Goal: Transaction & Acquisition: Obtain resource

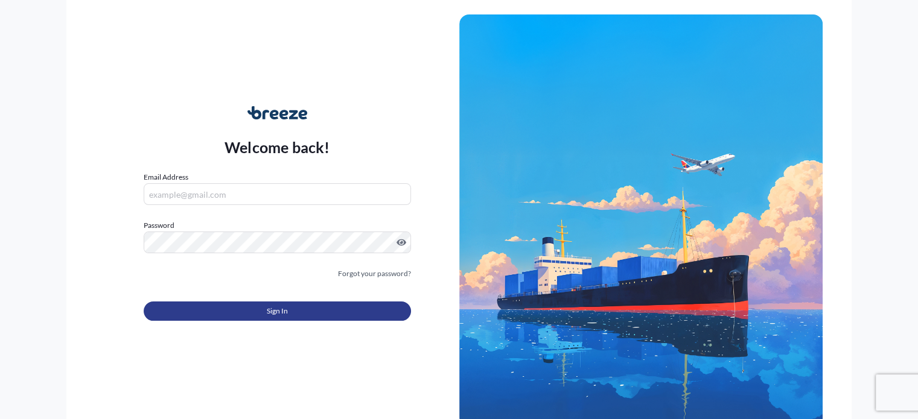
type input "[PERSON_NAME][EMAIL_ADDRESS][DOMAIN_NAME]"
click at [287, 306] on span "Sign In" at bounding box center [277, 311] width 21 height 12
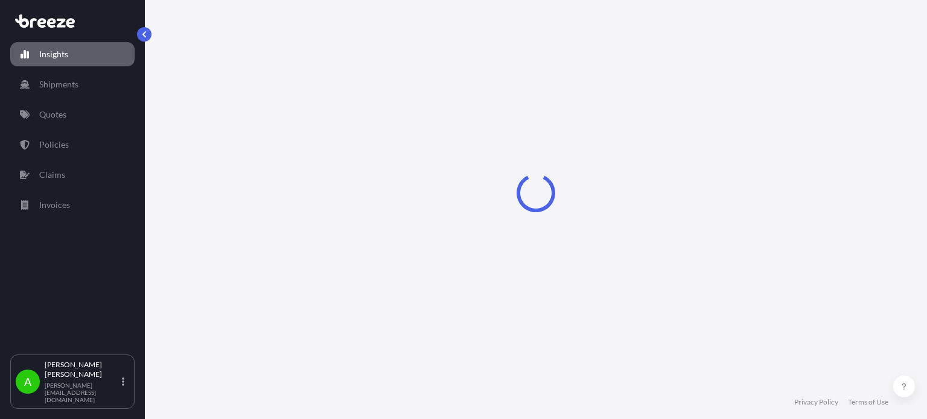
select select "2025"
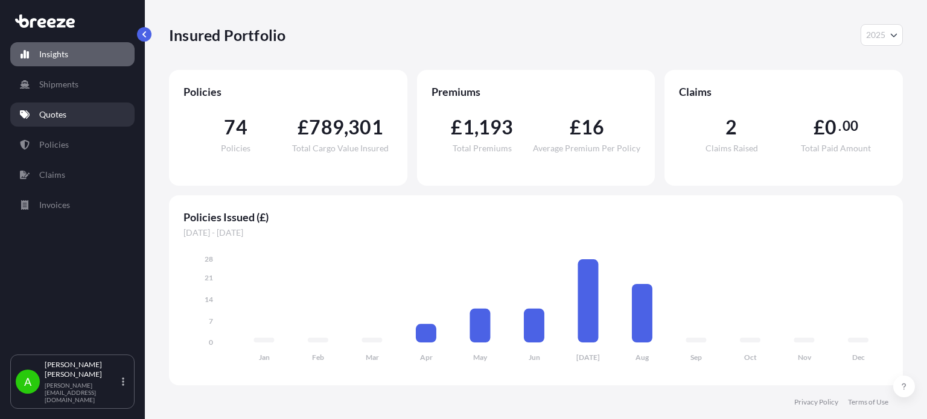
click at [51, 112] on p "Quotes" at bounding box center [52, 115] width 27 height 12
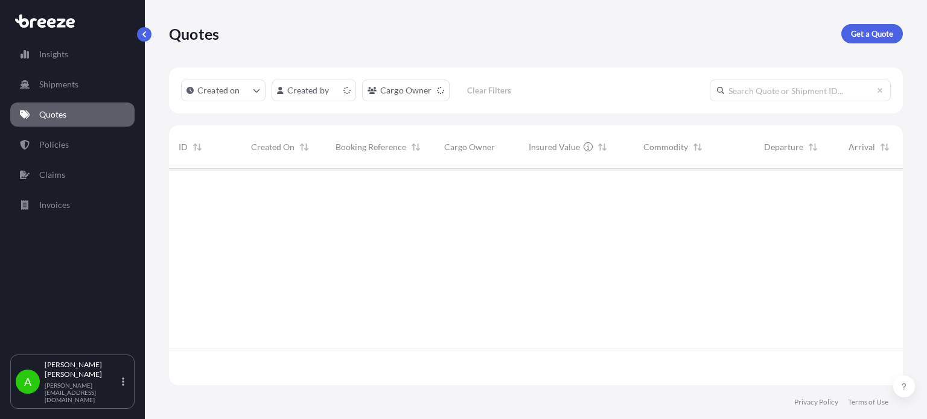
scroll to position [214, 724]
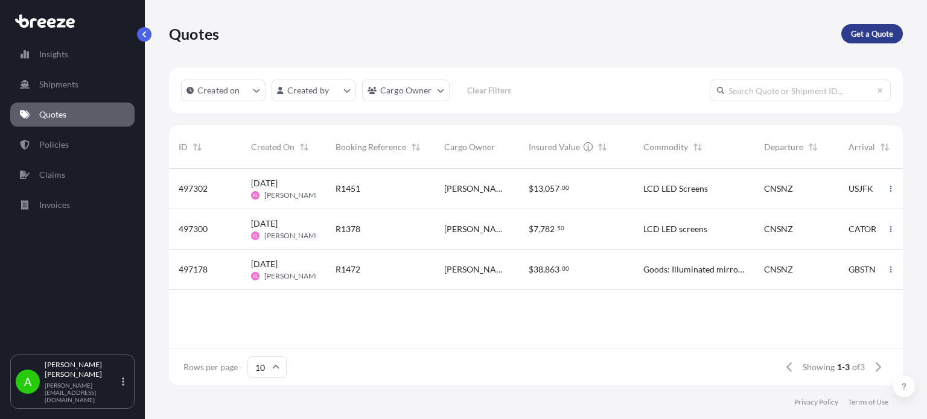
click at [875, 32] on p "Get a Quote" at bounding box center [872, 34] width 42 height 12
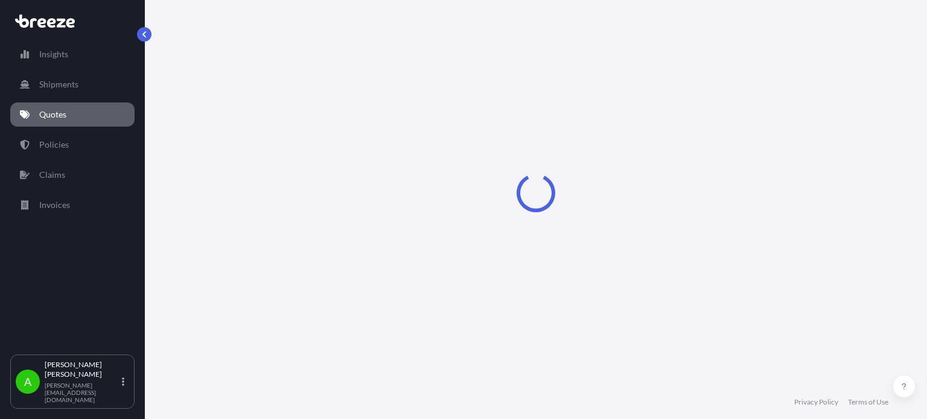
select select "Sea"
select select "1"
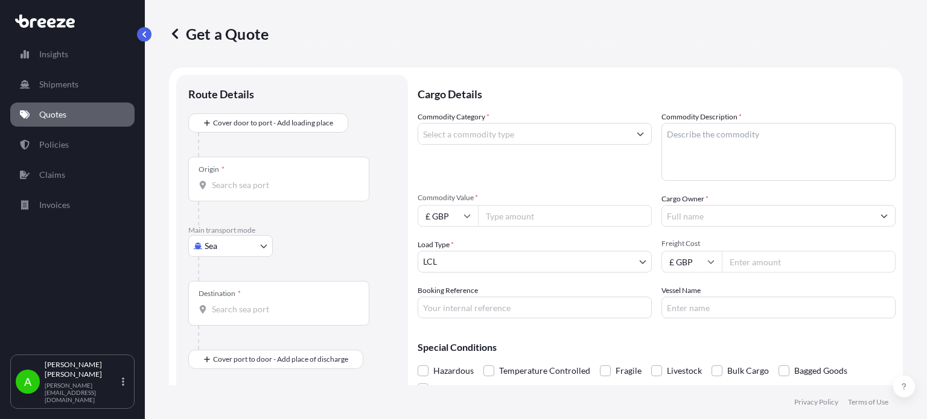
scroll to position [19, 0]
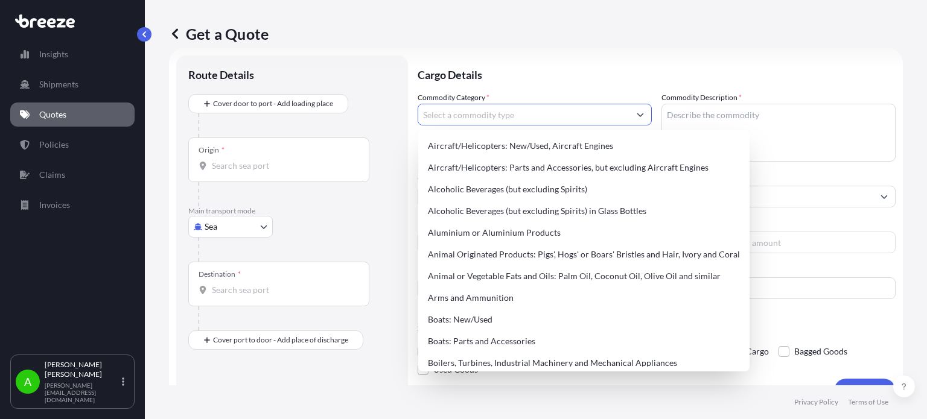
click at [548, 118] on input "Commodity Category *" at bounding box center [523, 115] width 211 height 22
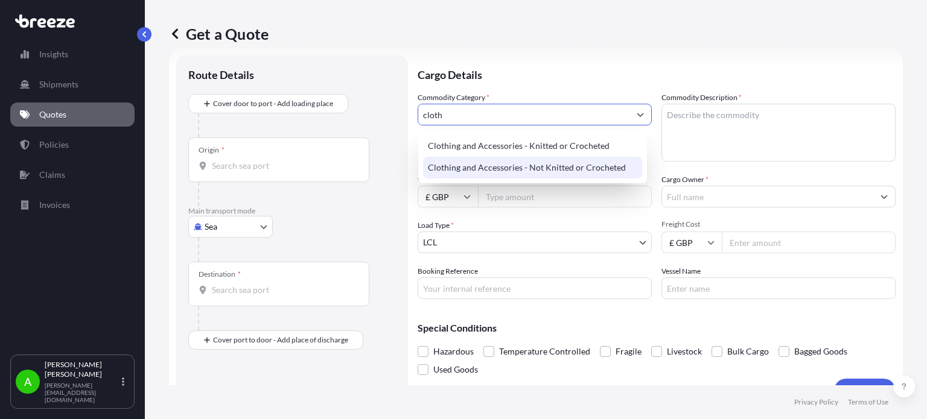
click at [557, 174] on div "Clothing and Accessories - Not Knitted or Crocheted" at bounding box center [532, 168] width 219 height 22
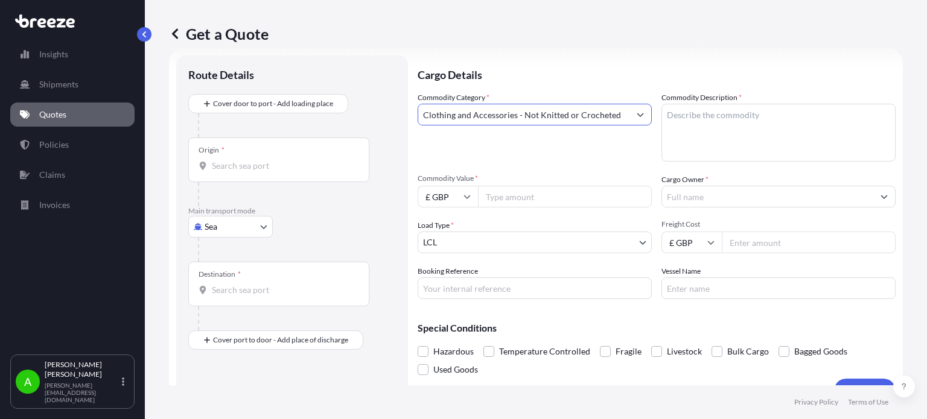
type input "Clothing and Accessories - Not Knitted or Crocheted"
click at [719, 120] on textarea "Commodity Description *" at bounding box center [778, 133] width 234 height 58
type textarea "Baseball Caps"
click at [668, 81] on p "Cargo Details" at bounding box center [656, 74] width 478 height 36
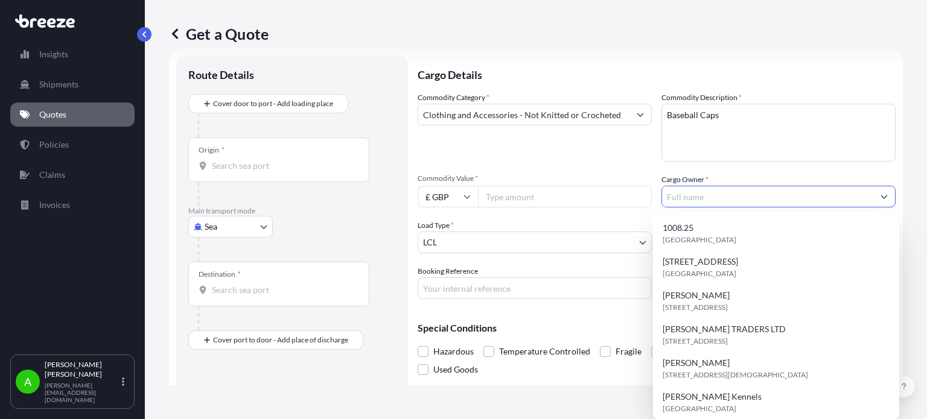
click at [685, 200] on input "Cargo Owner *" at bounding box center [767, 197] width 211 height 22
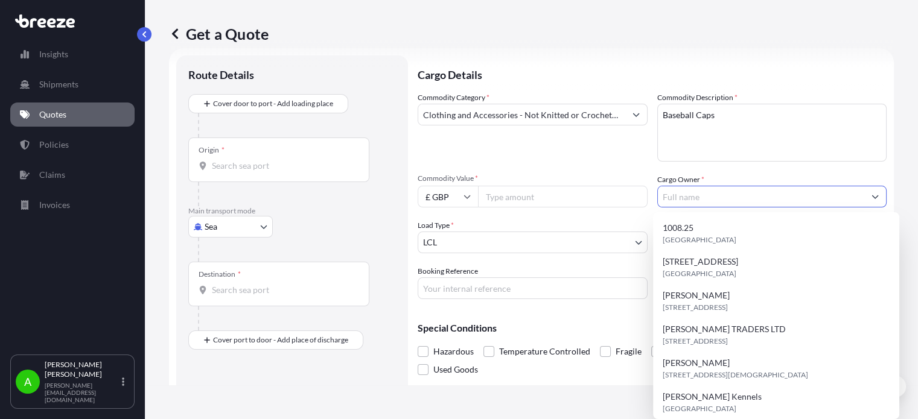
paste input "[PERSON_NAME]"
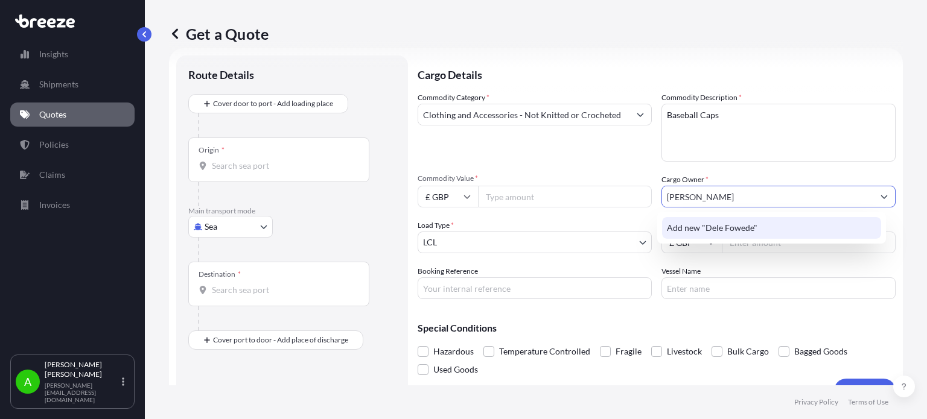
type input "[PERSON_NAME]"
click at [585, 160] on div "Commodity Category * Clothing and Accessories - Not Knitted or Crocheted" at bounding box center [534, 127] width 234 height 70
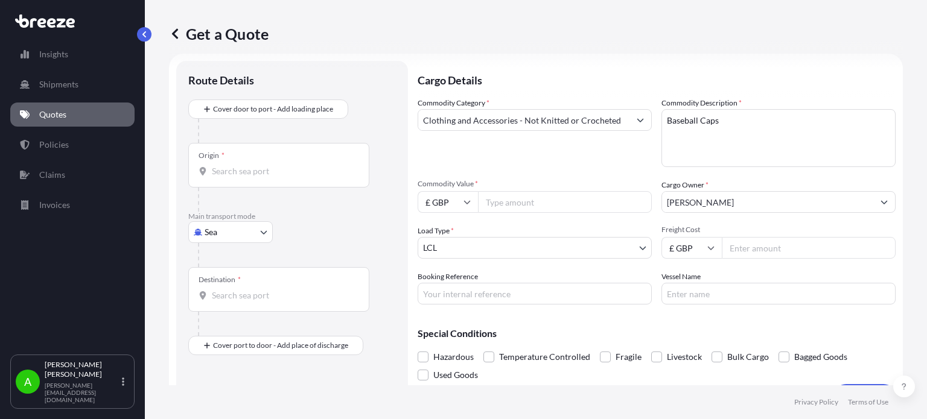
scroll to position [0, 0]
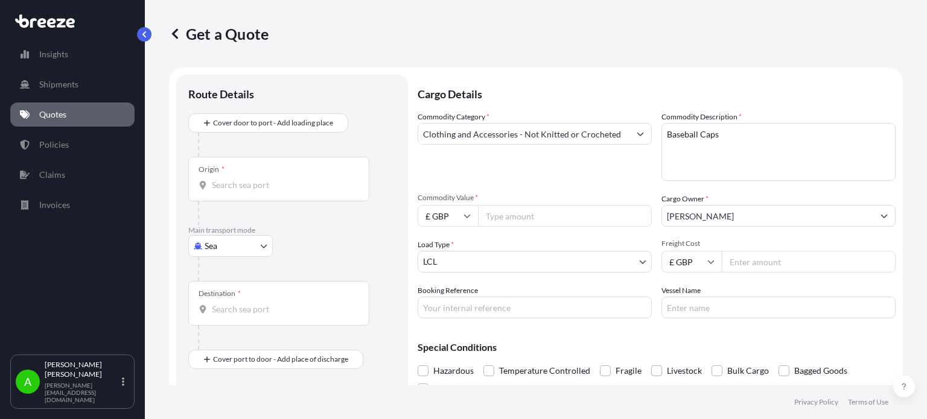
click at [524, 213] on input "Commodity Value *" at bounding box center [565, 216] width 174 height 22
type input "1000"
click at [531, 185] on div "Commodity Category * Clothing and Accessories - Not Knitted or Crocheted Commod…" at bounding box center [656, 215] width 478 height 208
click at [773, 259] on input "Freight Cost" at bounding box center [809, 262] width 174 height 22
type input "270"
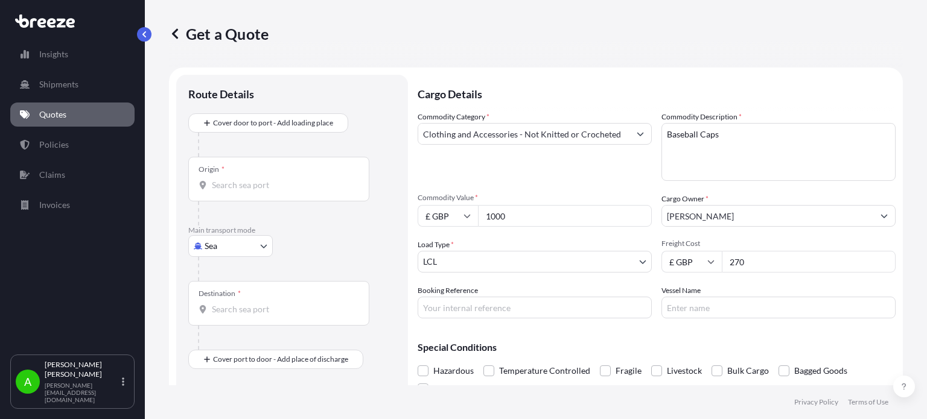
click at [566, 180] on div "Commodity Category * Clothing and Accessories - Not Knitted or Crocheted" at bounding box center [534, 146] width 234 height 70
click at [224, 246] on body "Insights Shipments Quotes Policies Claims Invoices A [PERSON_NAME] [PERSON_NAME…" at bounding box center [463, 209] width 927 height 419
click at [215, 297] on span "Air" at bounding box center [217, 299] width 12 height 12
select select "Air"
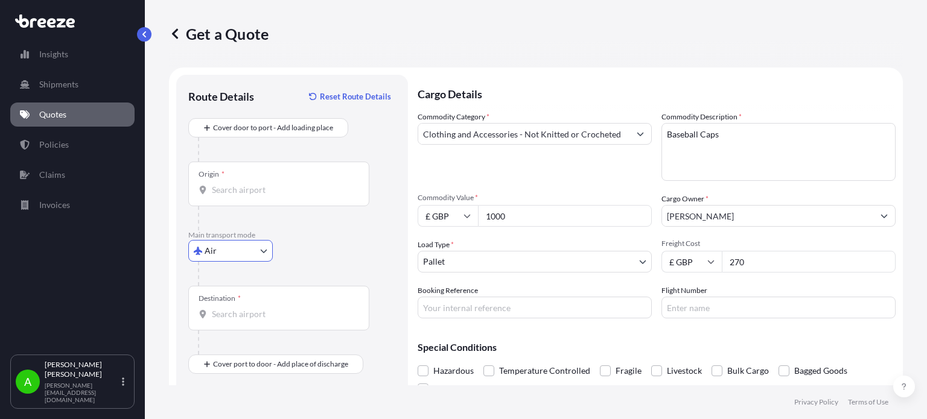
click at [458, 172] on div "Commodity Category * Clothing and Accessories - Not Knitted or Crocheted" at bounding box center [534, 146] width 234 height 70
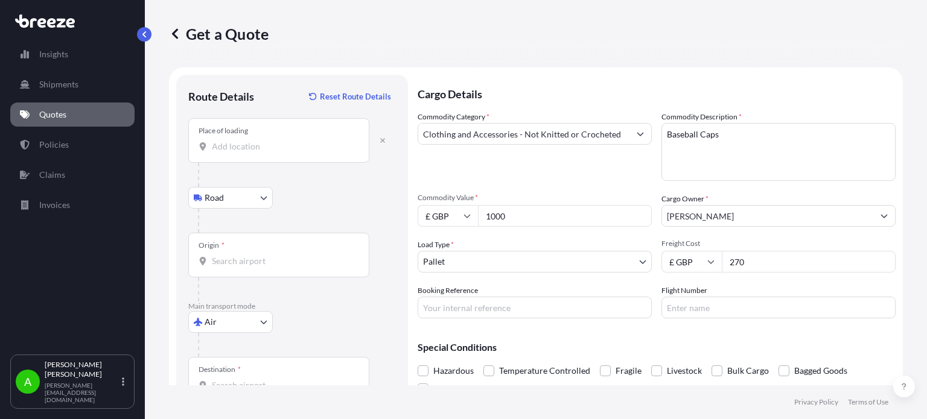
click at [258, 156] on div "Place of loading" at bounding box center [278, 140] width 181 height 45
click at [258, 153] on input "Place of loading" at bounding box center [283, 147] width 142 height 12
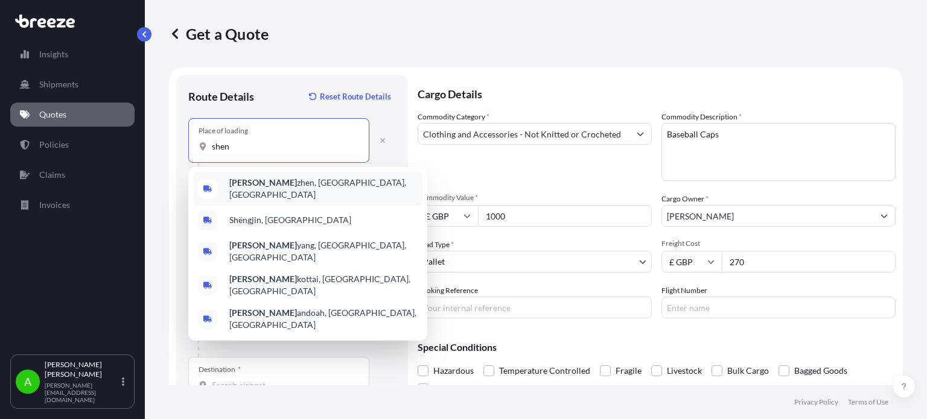
click at [261, 185] on span "[PERSON_NAME], [GEOGRAPHIC_DATA], [GEOGRAPHIC_DATA]" at bounding box center [323, 189] width 188 height 24
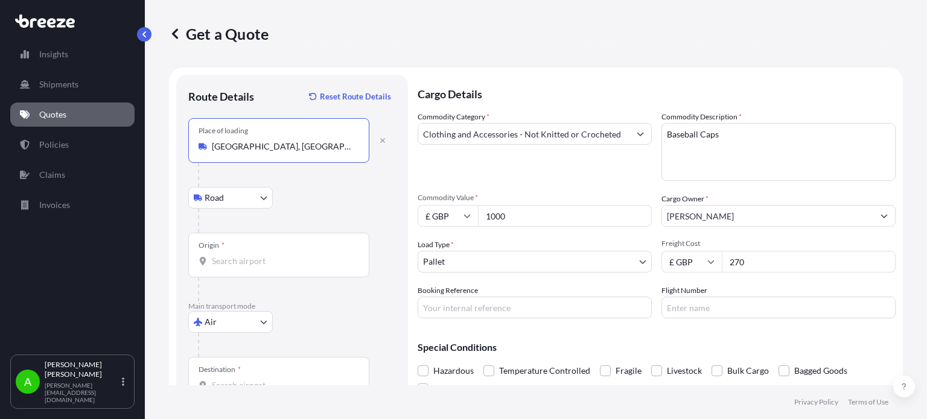
type input "[GEOGRAPHIC_DATA], [GEOGRAPHIC_DATA], [GEOGRAPHIC_DATA]"
click at [309, 192] on div "Road Road Rail" at bounding box center [292, 198] width 208 height 22
click at [241, 266] on input "Origin *" at bounding box center [283, 261] width 142 height 12
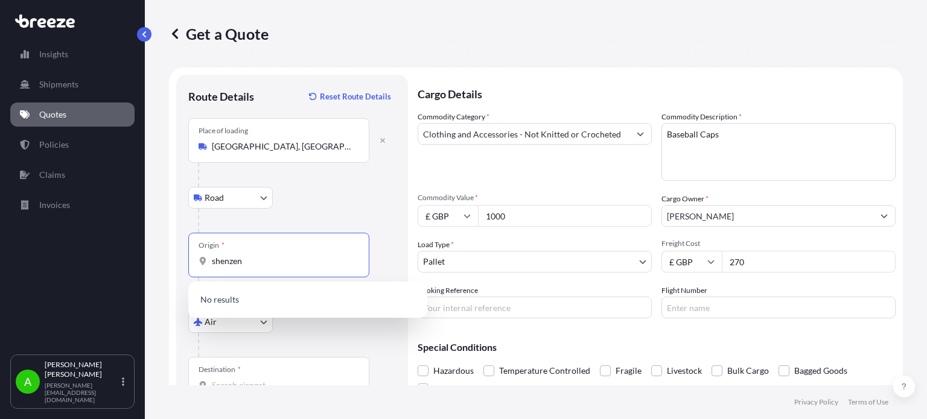
click at [269, 259] on input "shenzen" at bounding box center [283, 261] width 142 height 12
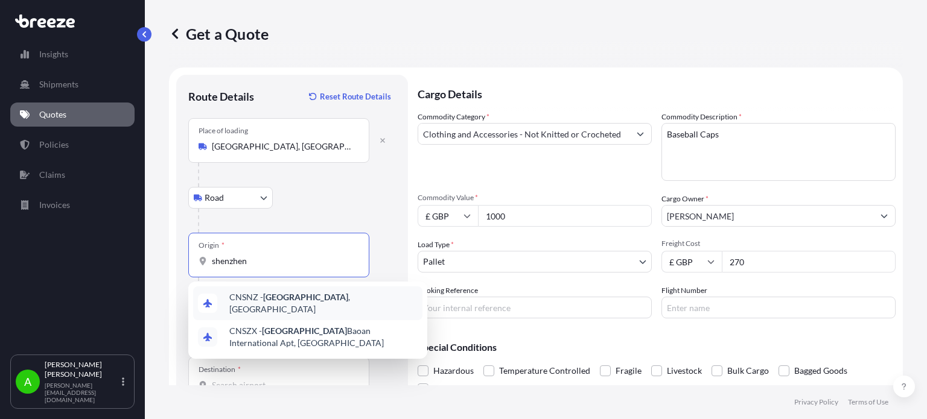
click at [299, 306] on span "CNSNZ - [GEOGRAPHIC_DATA] , [GEOGRAPHIC_DATA]" at bounding box center [323, 303] width 188 height 24
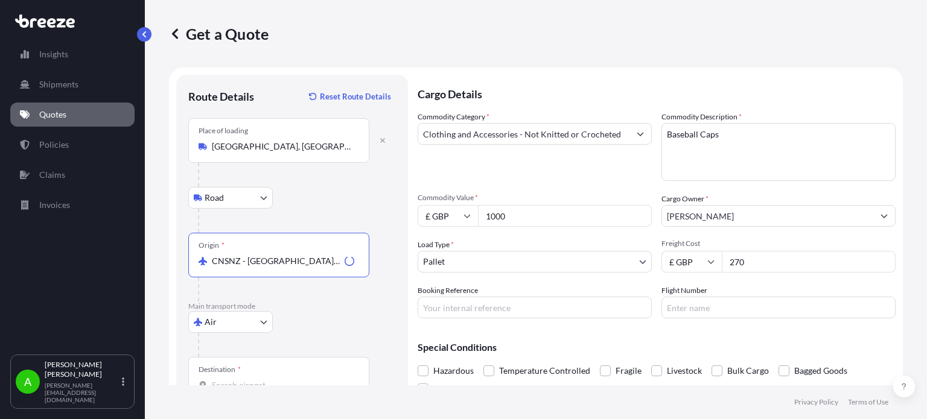
type input "CNSNZ - [GEOGRAPHIC_DATA], [GEOGRAPHIC_DATA]"
click at [360, 208] on div "Road Road Rail" at bounding box center [292, 198] width 208 height 22
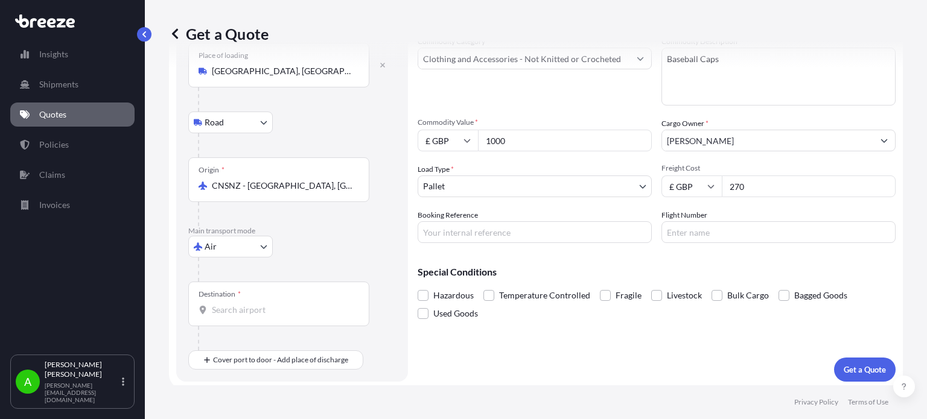
scroll to position [78, 0]
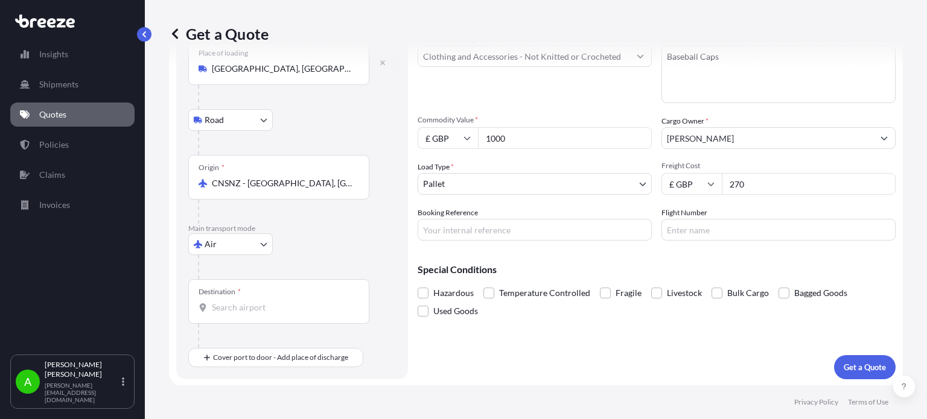
click at [285, 308] on input "Destination *" at bounding box center [283, 308] width 142 height 12
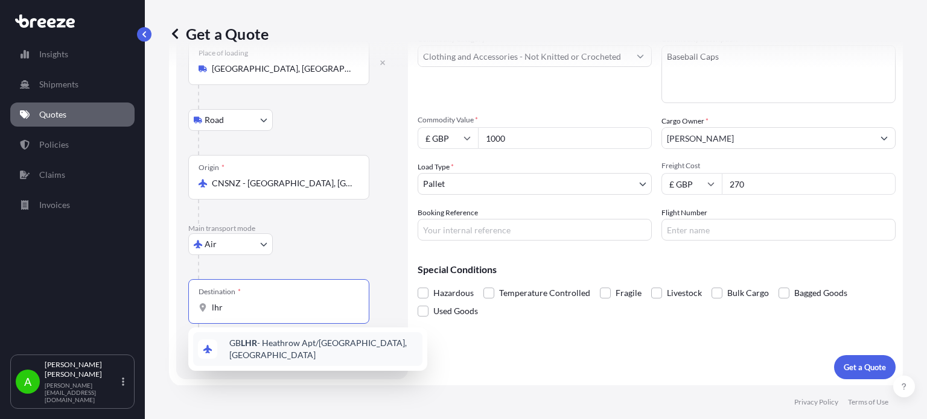
click at [297, 344] on span "GB LHR - Heathrow Apt/[GEOGRAPHIC_DATA], [GEOGRAPHIC_DATA]" at bounding box center [323, 349] width 188 height 24
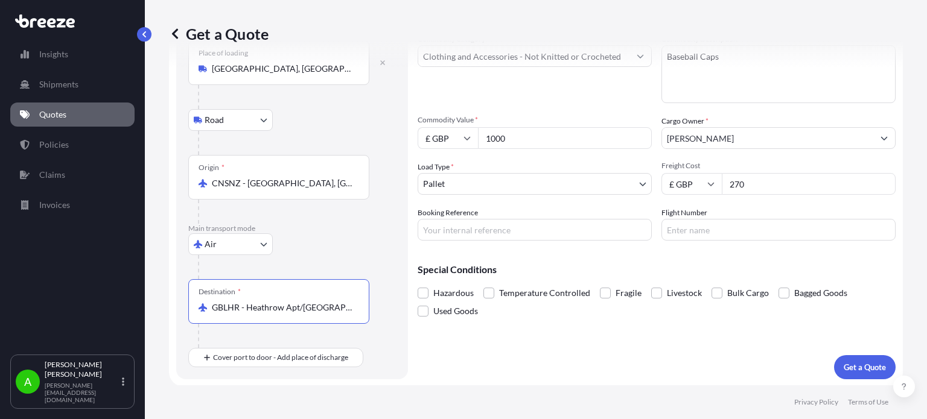
type input "GBLHR - Heathrow Apt/[GEOGRAPHIC_DATA], [GEOGRAPHIC_DATA]"
click at [350, 244] on div "Air Sea Air Road Rail" at bounding box center [292, 244] width 208 height 22
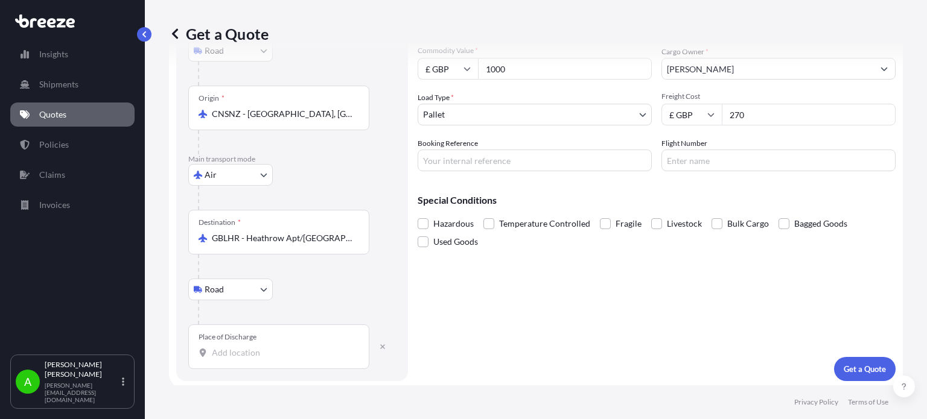
scroll to position [149, 0]
click at [229, 345] on input "Place of Discharge" at bounding box center [283, 351] width 142 height 12
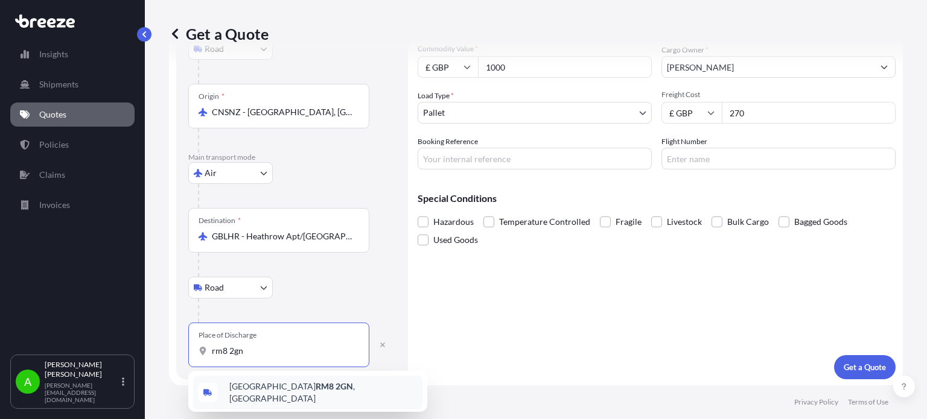
click at [273, 396] on div "Dagenham RM8 2GN , [GEOGRAPHIC_DATA]" at bounding box center [307, 393] width 229 height 34
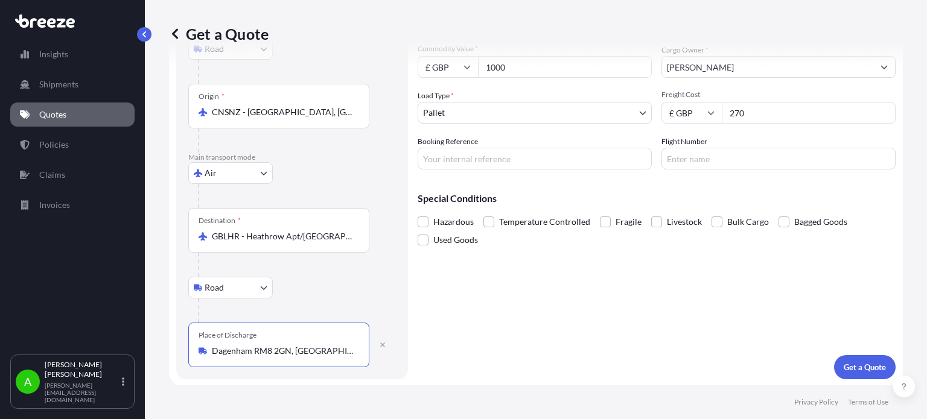
type input "Dagenham RM8 2GN, [GEOGRAPHIC_DATA]"
click at [444, 337] on div "Cargo Details Commodity Category * Clothing and Accessories - Not Knitted or Cr…" at bounding box center [656, 153] width 478 height 454
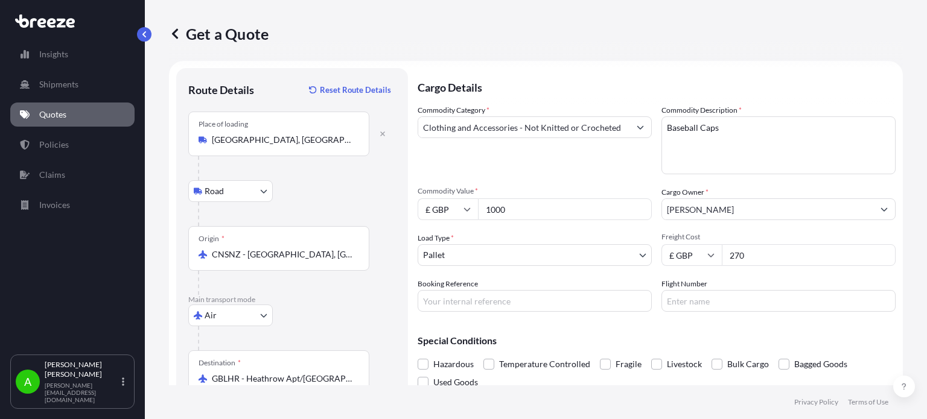
scroll to position [0, 0]
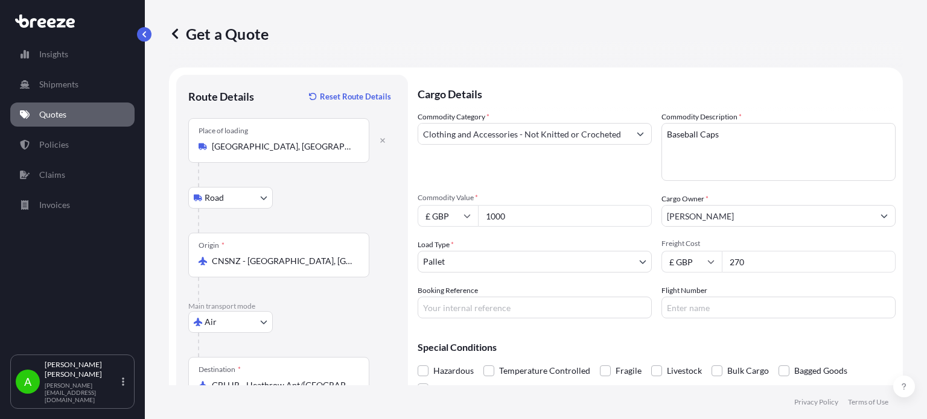
click at [617, 267] on body "5 options available. 0 options available. 1 option available. Insights Shipment…" at bounding box center [463, 209] width 927 height 419
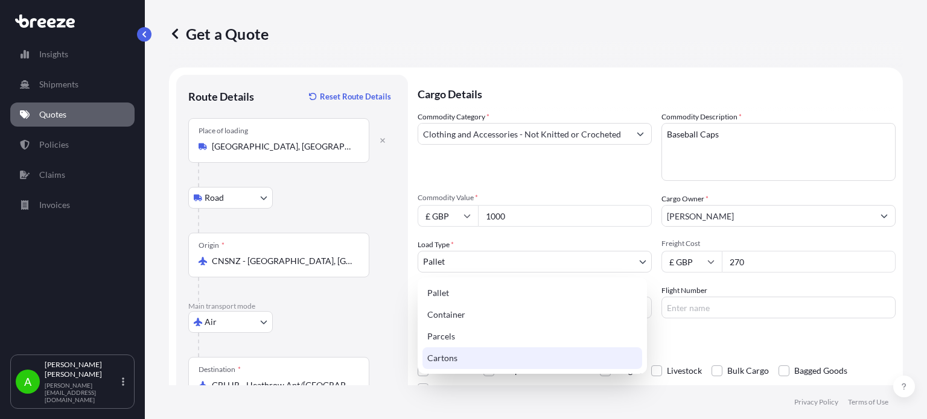
click at [481, 367] on div "Cartons" at bounding box center [532, 358] width 220 height 22
select select "4"
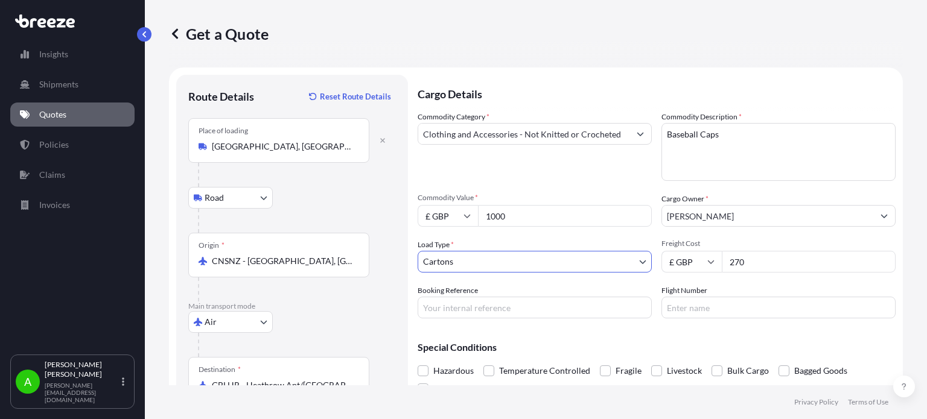
click at [533, 402] on footer "Privacy Policy Terms of Use" at bounding box center [536, 402] width 782 height 34
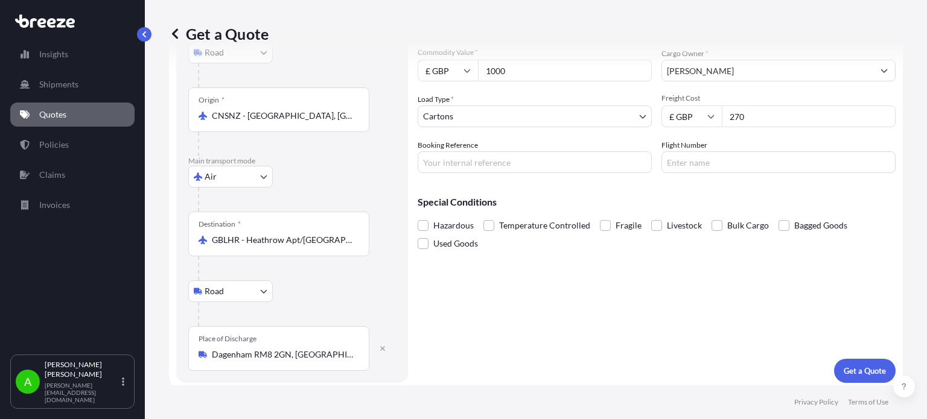
scroll to position [149, 0]
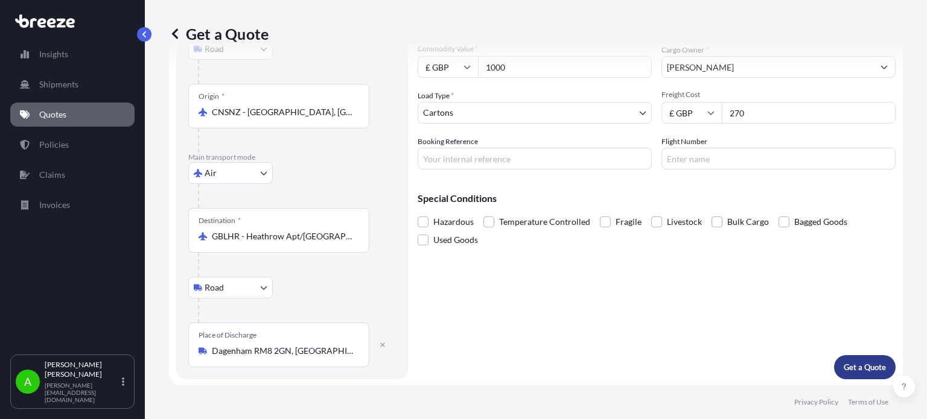
click at [863, 378] on button "Get a Quote" at bounding box center [865, 367] width 62 height 24
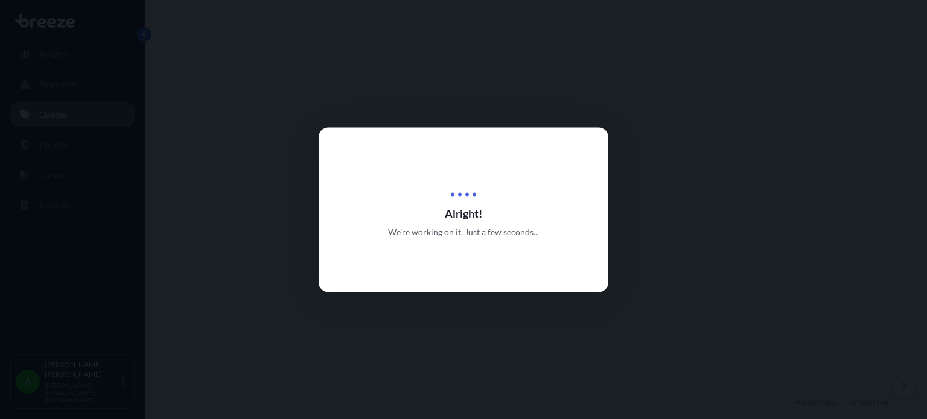
select select "Road"
select select "Air"
select select "Road"
select select "4"
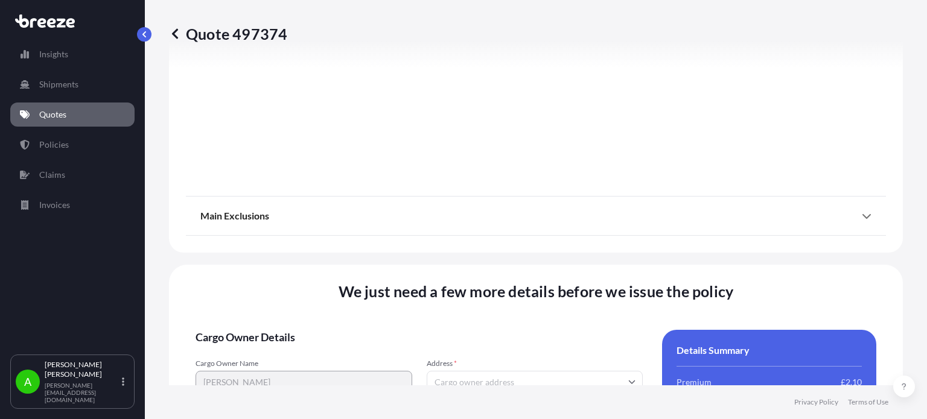
scroll to position [1705, 0]
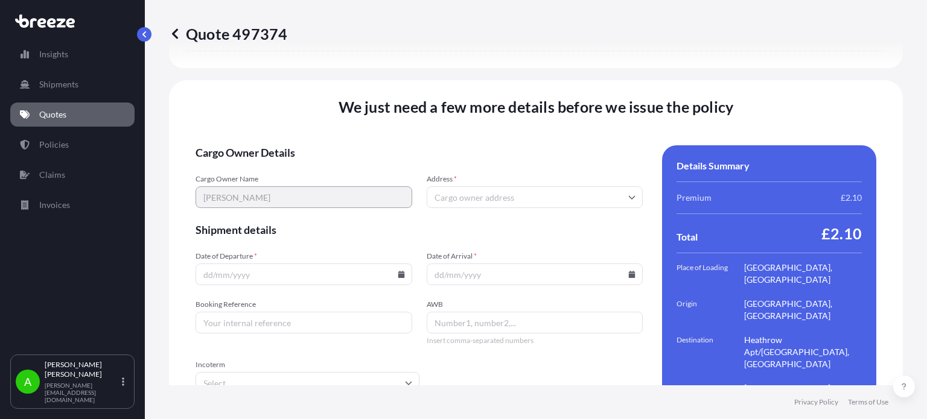
click at [229, 312] on input "Booking Reference" at bounding box center [303, 323] width 217 height 22
paste input "PRU-94899"
type input "PRU-94899"
click at [548, 364] on form "Cargo Owner Details Cargo Owner Name Dele Fowede Address * Shipment details Dat…" at bounding box center [418, 301] width 447 height 312
click at [454, 186] on input "Address *" at bounding box center [535, 197] width 217 height 22
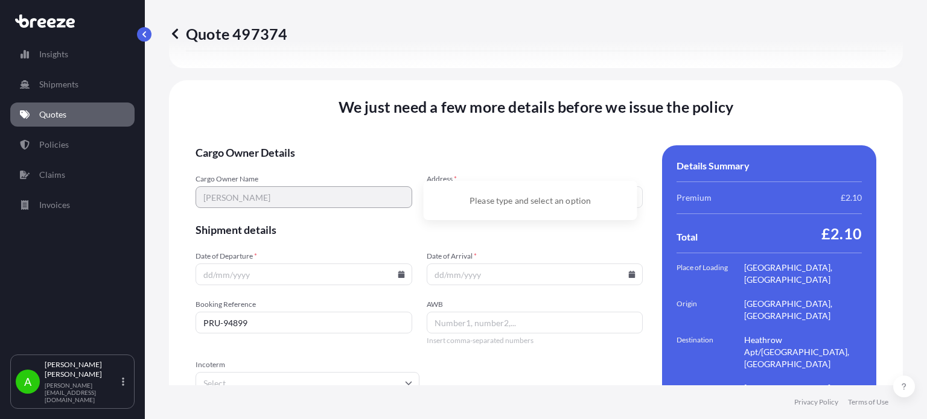
scroll to position [1718, 0]
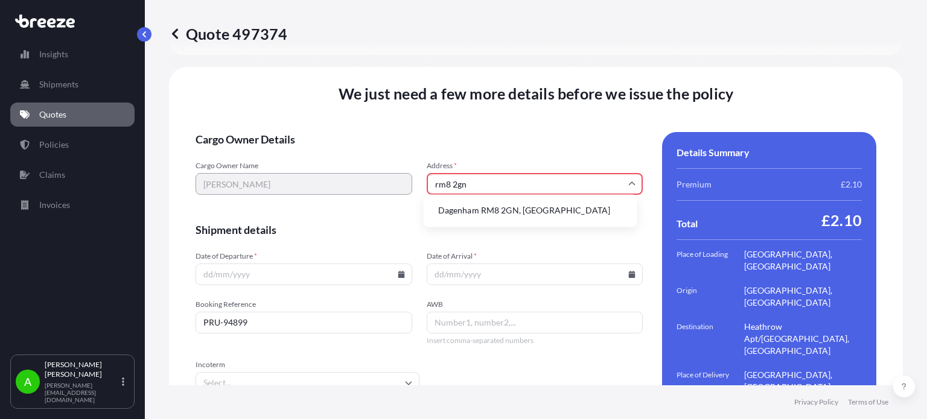
click at [516, 208] on li "Dagenham RM8 2GN, [GEOGRAPHIC_DATA]" at bounding box center [530, 210] width 204 height 23
type input "Dagenham RM8 2GN, [GEOGRAPHIC_DATA]"
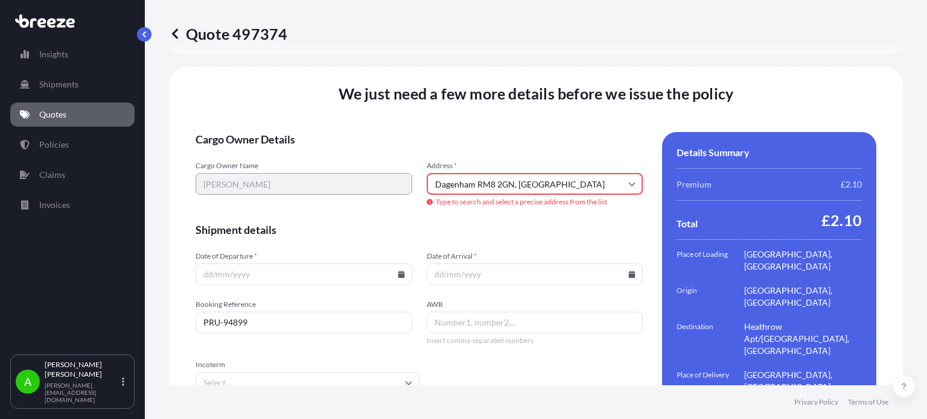
scroll to position [1705, 0]
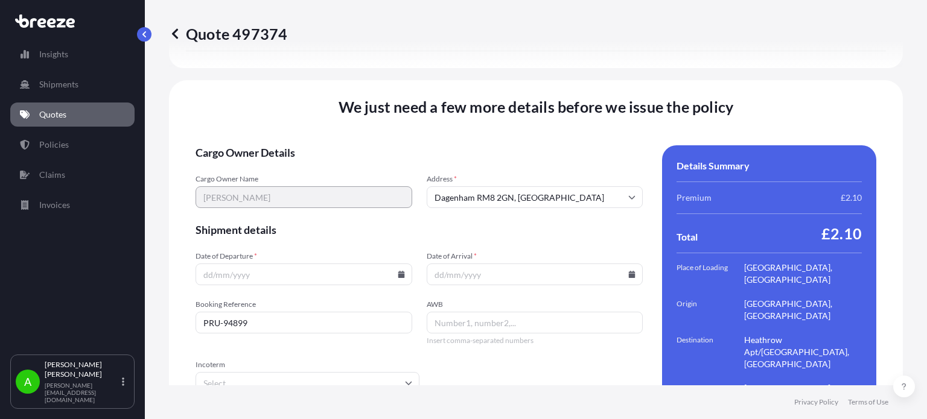
click at [432, 145] on form "Cargo Owner Details Cargo Owner Name [PERSON_NAME] Address * [GEOGRAPHIC_DATA] …" at bounding box center [418, 301] width 447 height 312
click at [398, 271] on icon at bounding box center [401, 274] width 7 height 7
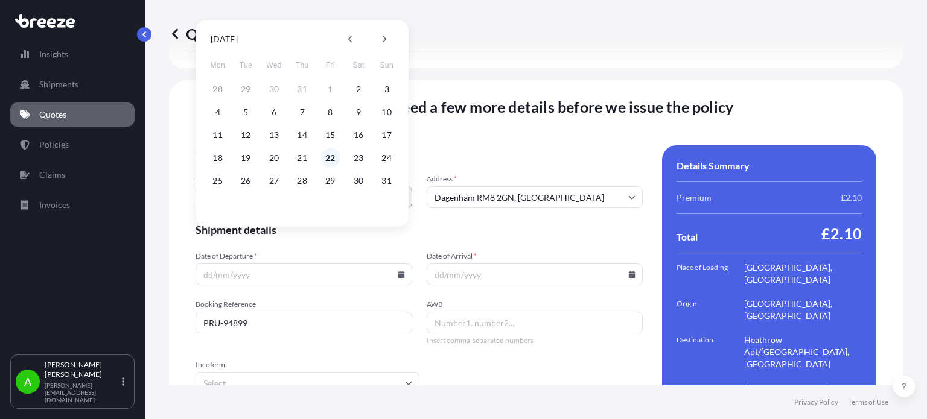
click at [328, 158] on button "22" at bounding box center [329, 157] width 19 height 19
type input "[DATE]"
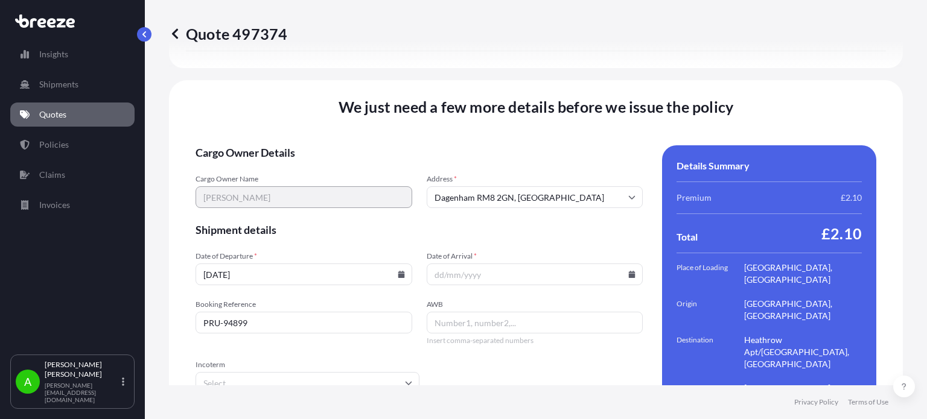
click at [335, 211] on form "Cargo Owner Details Cargo Owner Name [PERSON_NAME] Address * [GEOGRAPHIC_DATA] …" at bounding box center [418, 301] width 447 height 312
click at [629, 271] on icon at bounding box center [632, 274] width 7 height 7
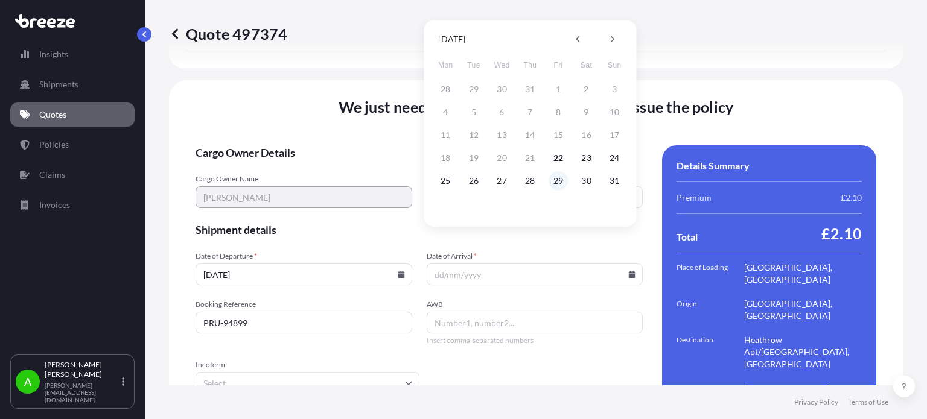
click at [560, 183] on button "29" at bounding box center [557, 180] width 19 height 19
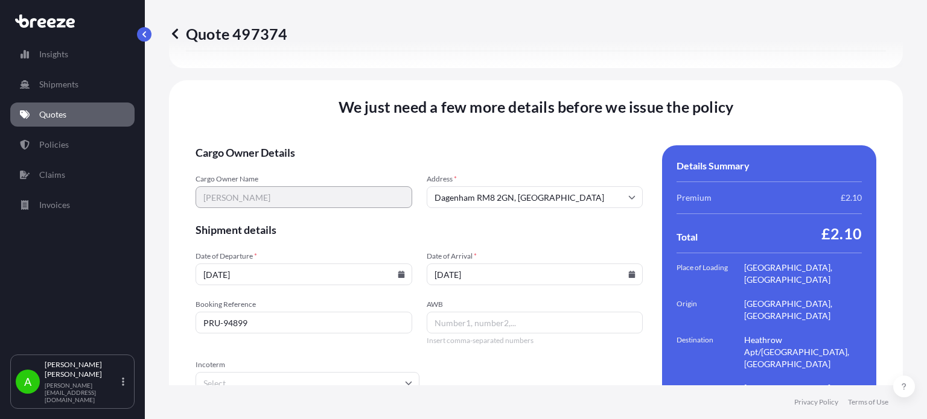
click at [629, 271] on icon at bounding box center [632, 274] width 7 height 7
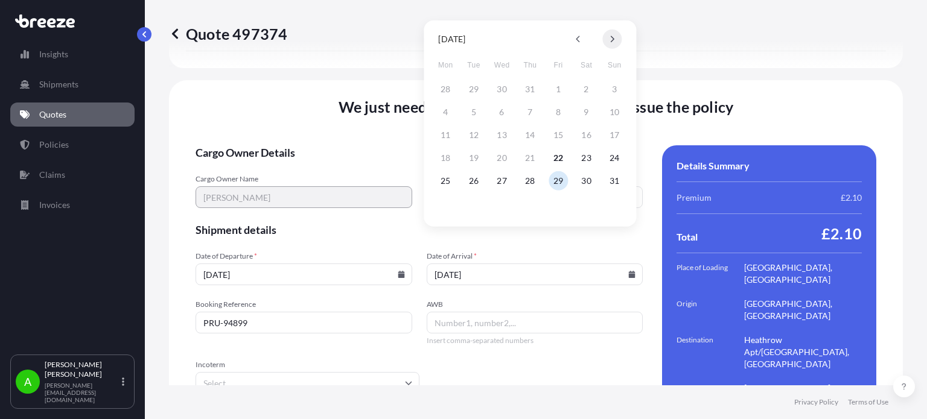
click at [612, 37] on icon at bounding box center [613, 39] width 4 height 7
click at [558, 89] on button "5" at bounding box center [557, 89] width 19 height 19
type input "[DATE]"
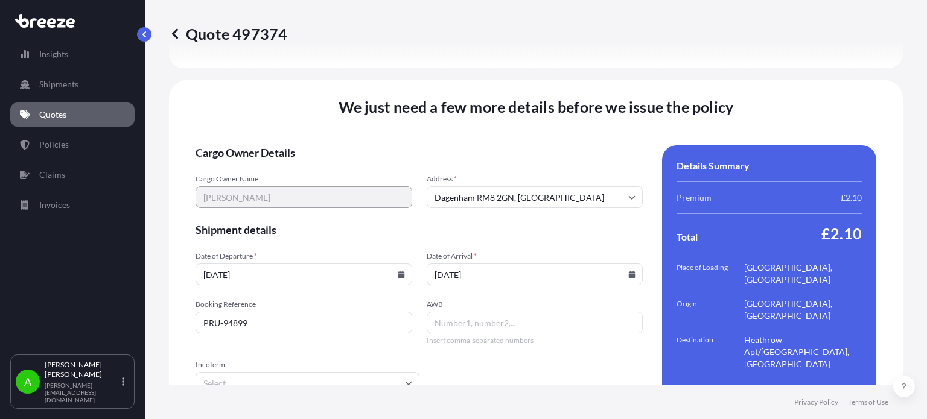
click at [535, 223] on span "Shipment details" at bounding box center [418, 230] width 447 height 14
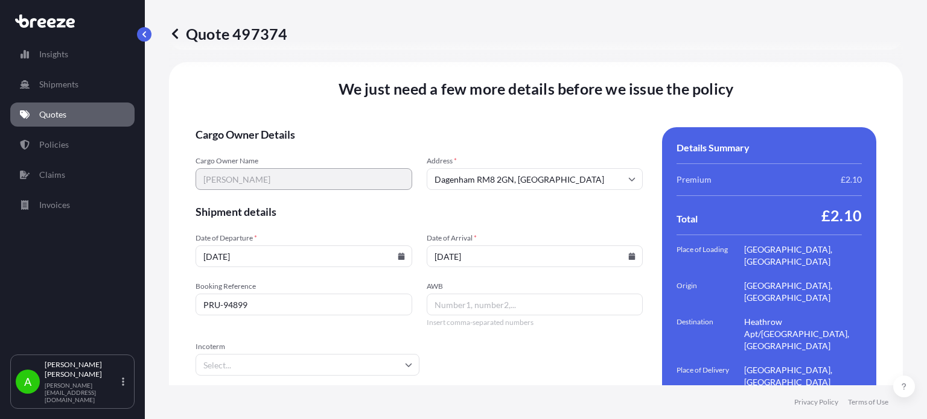
scroll to position [1732, 0]
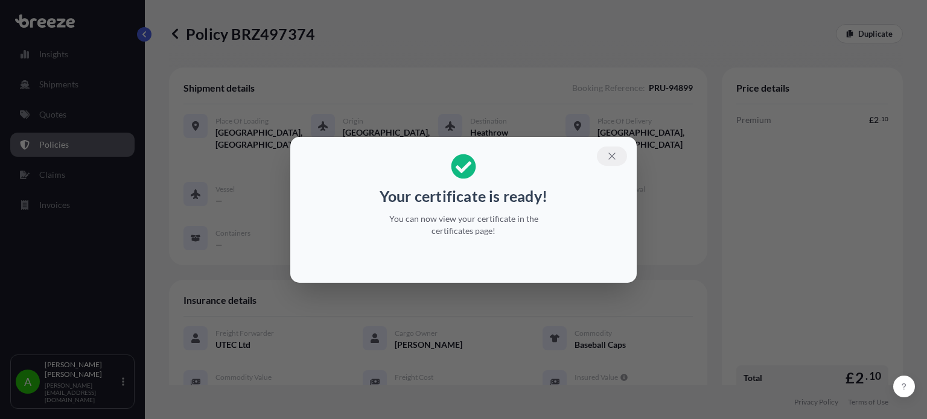
click at [616, 153] on icon "button" at bounding box center [611, 156] width 11 height 11
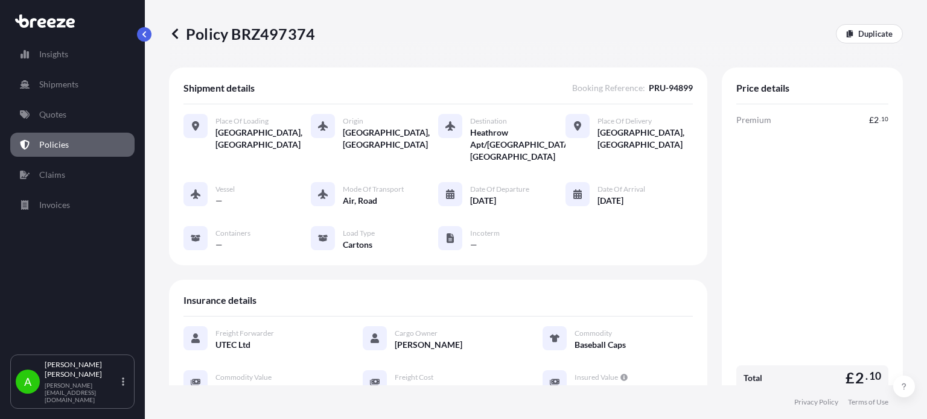
click at [72, 141] on link "Policies" at bounding box center [72, 145] width 124 height 24
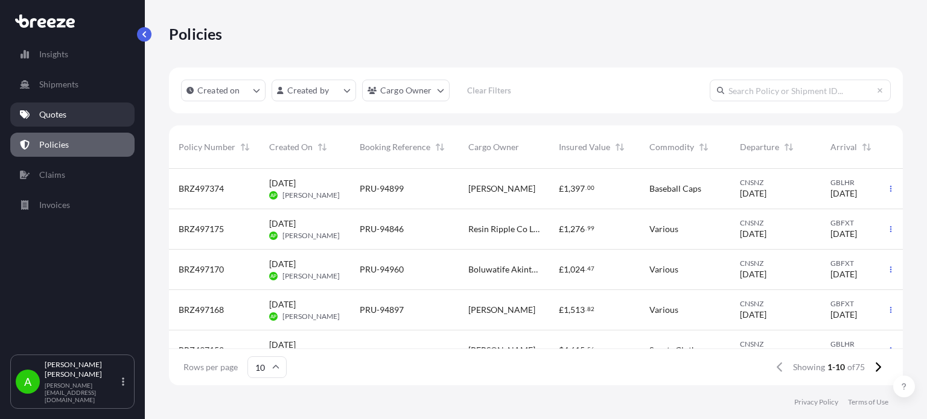
click at [77, 109] on link "Quotes" at bounding box center [72, 115] width 124 height 24
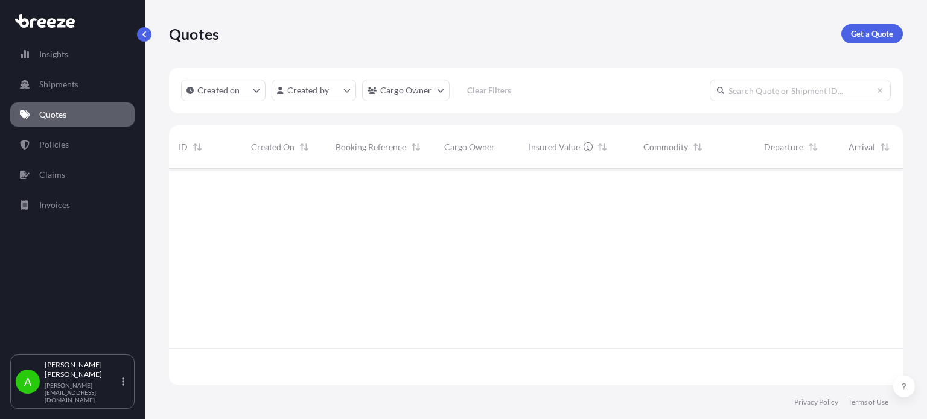
scroll to position [214, 724]
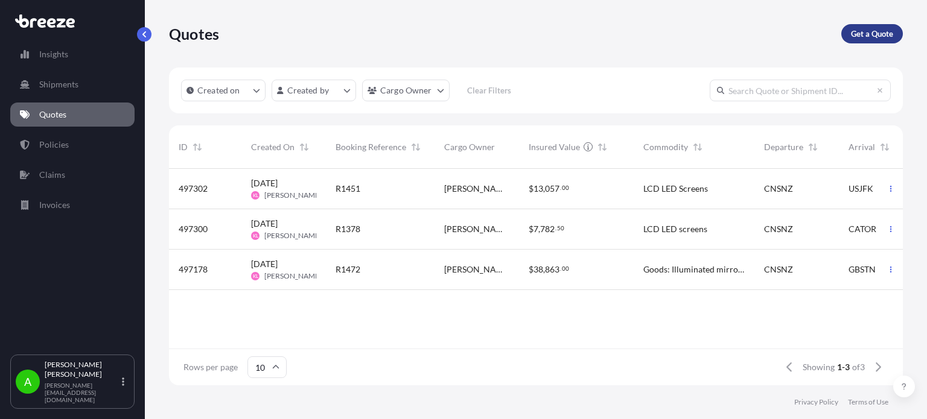
click at [863, 37] on p "Get a Quote" at bounding box center [872, 34] width 42 height 12
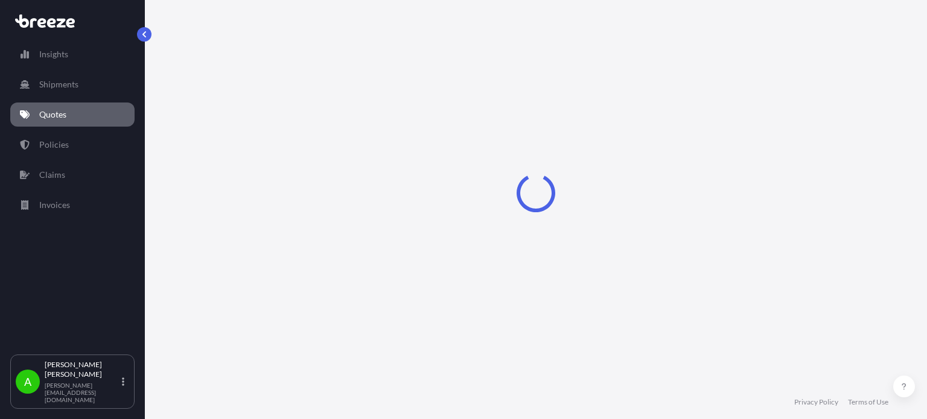
select select "Sea"
select select "1"
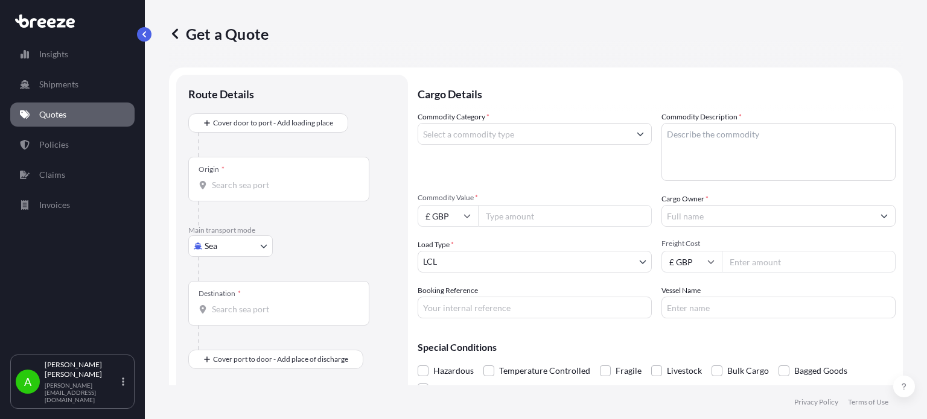
scroll to position [19, 0]
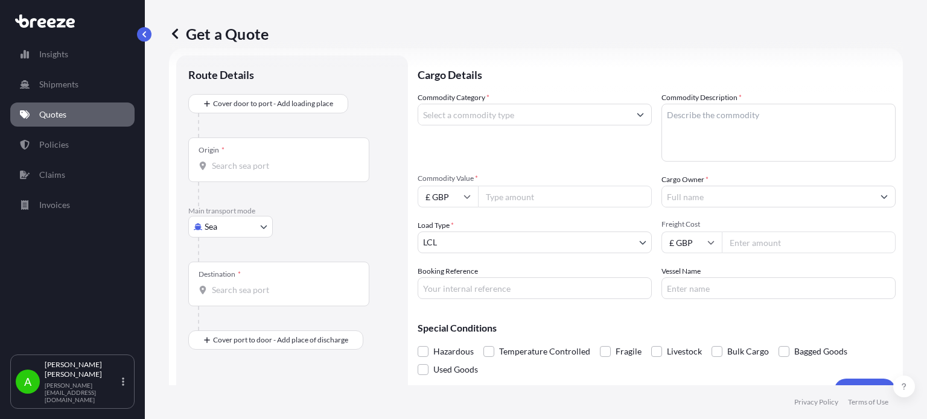
click at [707, 243] on icon at bounding box center [710, 242] width 7 height 7
click at [690, 330] on div "$ USD" at bounding box center [686, 326] width 51 height 23
type input "$ USD"
click at [751, 236] on input "Freight Cost" at bounding box center [809, 243] width 174 height 22
paste input "1430.880"
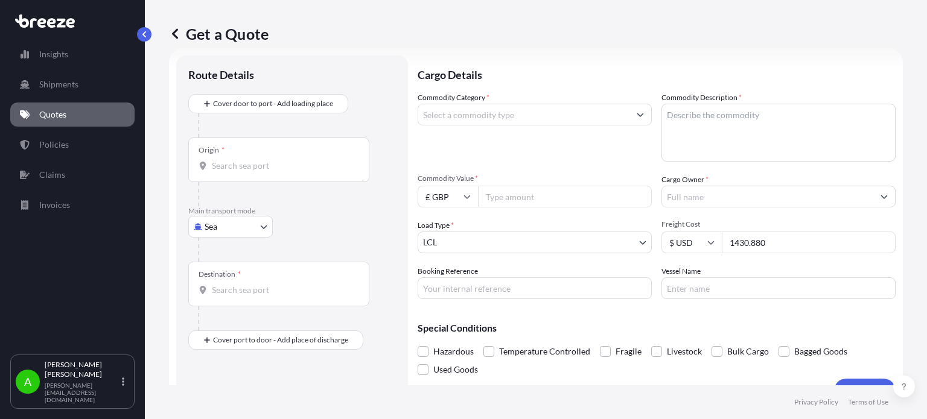
type input "1430.880"
click at [757, 220] on span "Freight Cost" at bounding box center [778, 225] width 234 height 10
click at [757, 232] on input "1430.880" at bounding box center [809, 243] width 174 height 22
click at [461, 198] on input "£ GBP" at bounding box center [447, 197] width 60 height 22
click at [446, 279] on div "$ USD" at bounding box center [447, 280] width 51 height 23
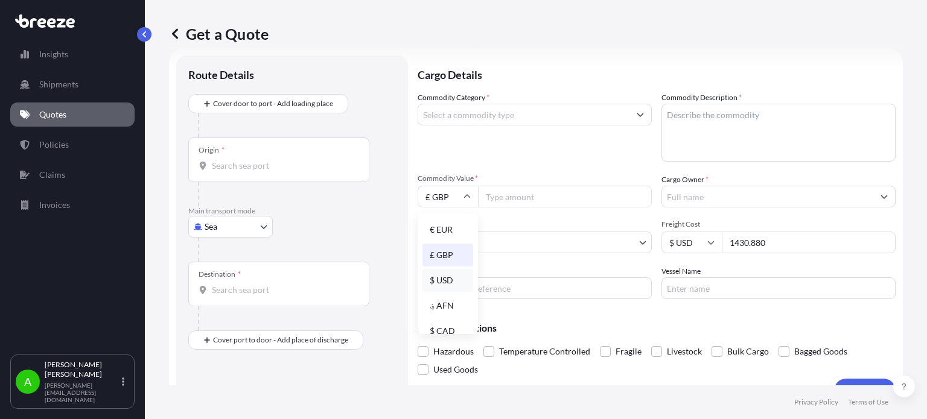
type input "$ USD"
drag, startPoint x: 776, startPoint y: 243, endPoint x: 717, endPoint y: 248, distance: 58.8
click at [722, 248] on input "1430.880" at bounding box center [809, 243] width 174 height 22
type input "1430.880"
click at [514, 152] on div "Commodity Category *" at bounding box center [534, 127] width 234 height 70
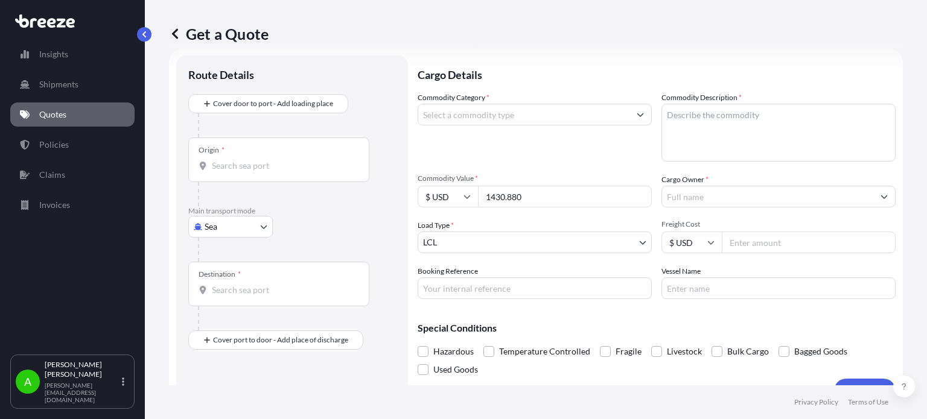
click at [729, 245] on input "Freight Cost" at bounding box center [809, 243] width 174 height 22
drag, startPoint x: 729, startPoint y: 245, endPoint x: 679, endPoint y: 199, distance: 67.9
click at [679, 199] on input "Cargo Owner *" at bounding box center [767, 197] width 211 height 22
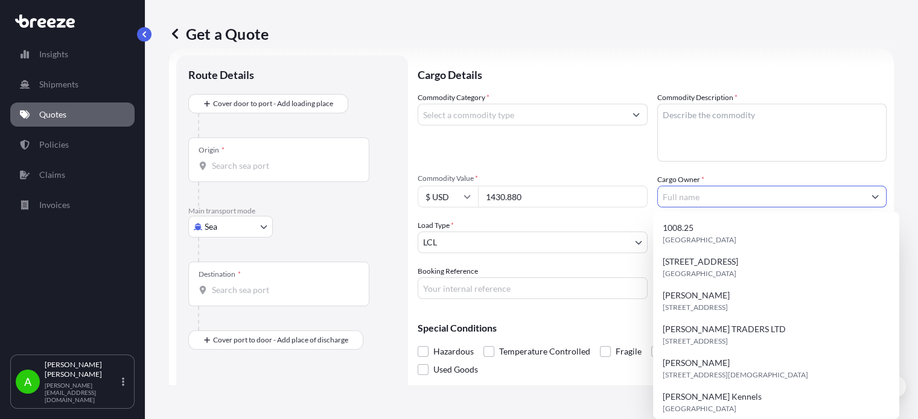
paste input "Soneka"
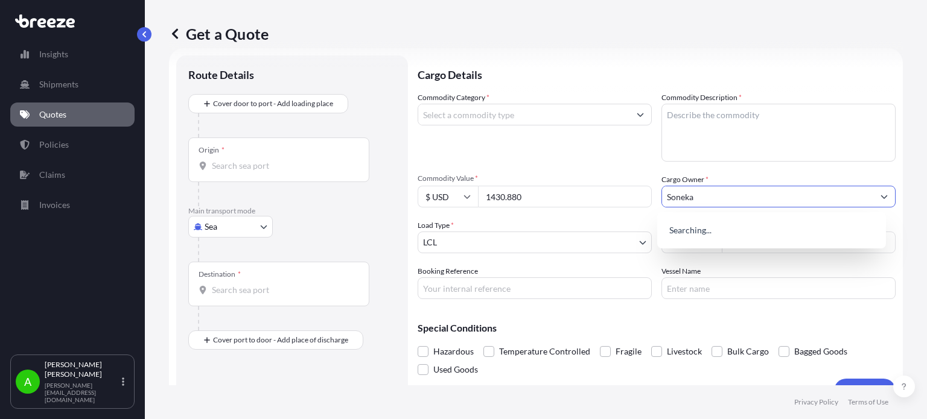
type input "Soneka"
click at [591, 127] on div "Commodity Category *" at bounding box center [534, 127] width 234 height 70
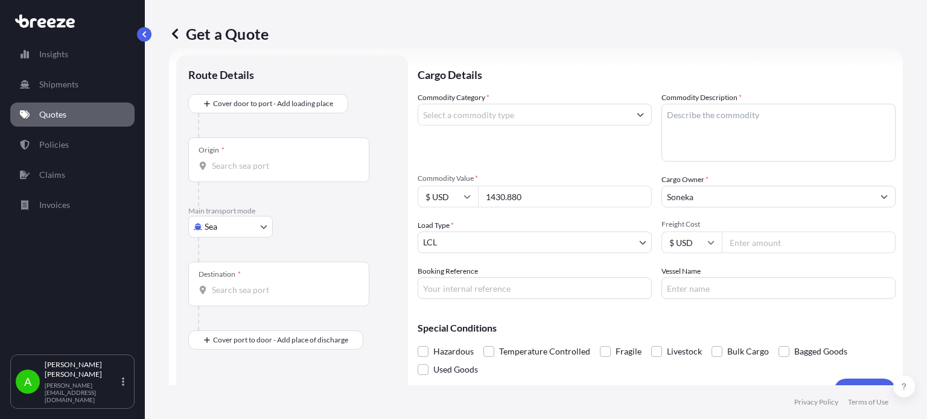
click at [262, 229] on body "15 options available. 0 options available. Insights Shipments Quotes Policies C…" at bounding box center [463, 209] width 927 height 419
click at [235, 273] on div "Air" at bounding box center [230, 279] width 75 height 22
select select "Air"
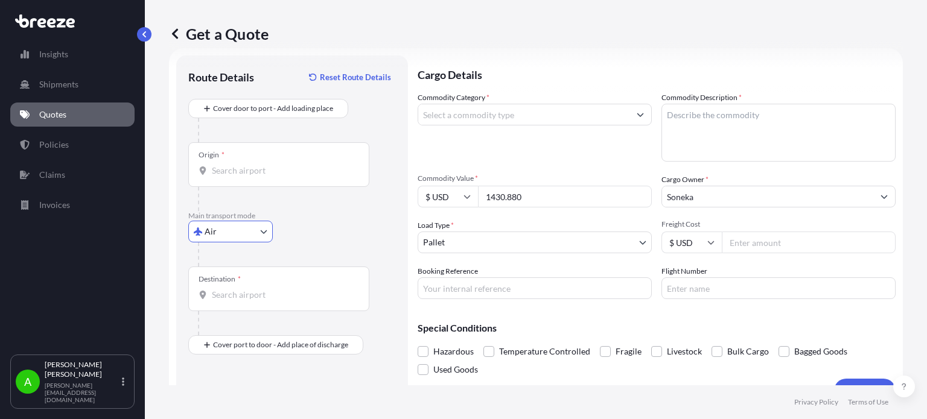
click at [254, 171] on input "Origin *" at bounding box center [283, 171] width 142 height 12
type input "CNSNZ - [GEOGRAPHIC_DATA], [GEOGRAPHIC_DATA]"
click at [388, 166] on div "Origin * CNSNZ - [GEOGRAPHIC_DATA], [GEOGRAPHIC_DATA]" at bounding box center [292, 176] width 208 height 69
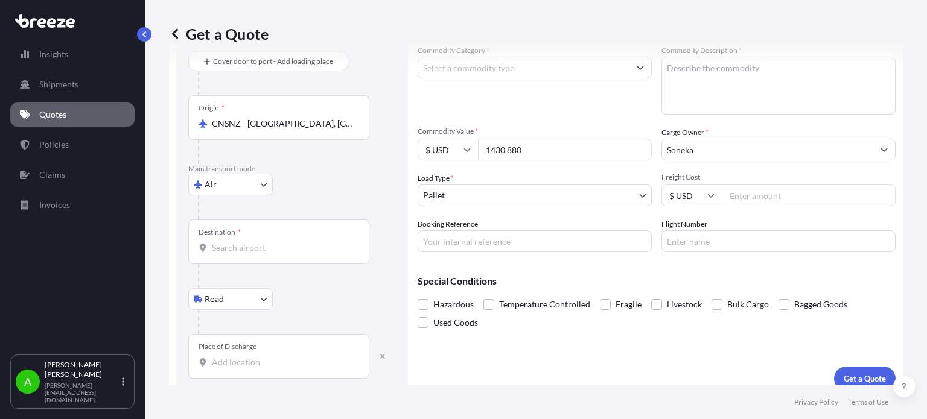
scroll to position [78, 0]
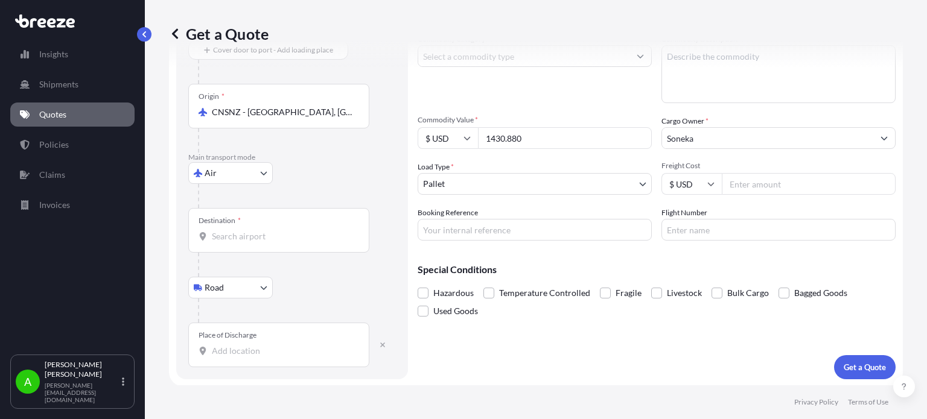
click at [227, 351] on input "Place of Discharge" at bounding box center [283, 351] width 142 height 12
paste input "WF2 7EA"
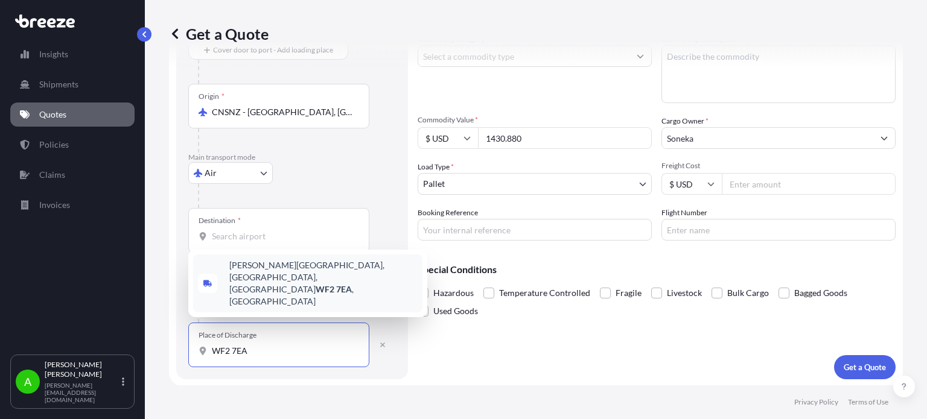
click at [329, 299] on span "[PERSON_NAME][STREET_ADDRESS]" at bounding box center [323, 283] width 188 height 48
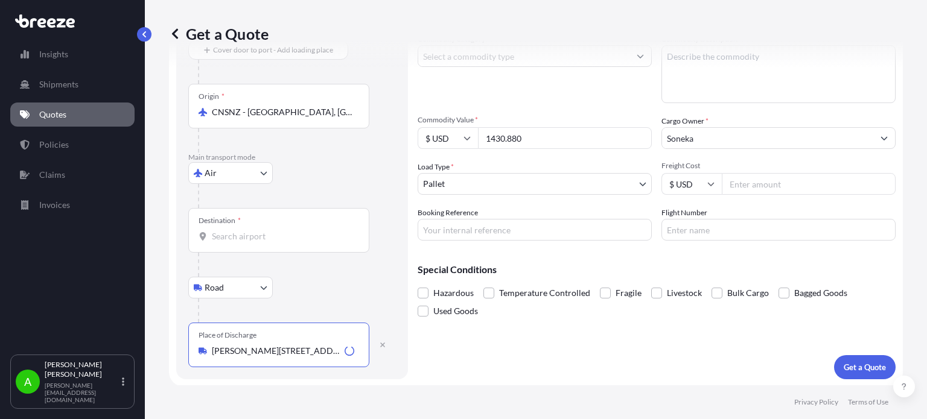
type input "[PERSON_NAME][STREET_ADDRESS]"
click at [334, 287] on div "Road Road Rail" at bounding box center [292, 288] width 208 height 22
click at [279, 246] on div "Destination *" at bounding box center [278, 230] width 181 height 45
click at [279, 243] on input "Destination *" at bounding box center [283, 236] width 142 height 12
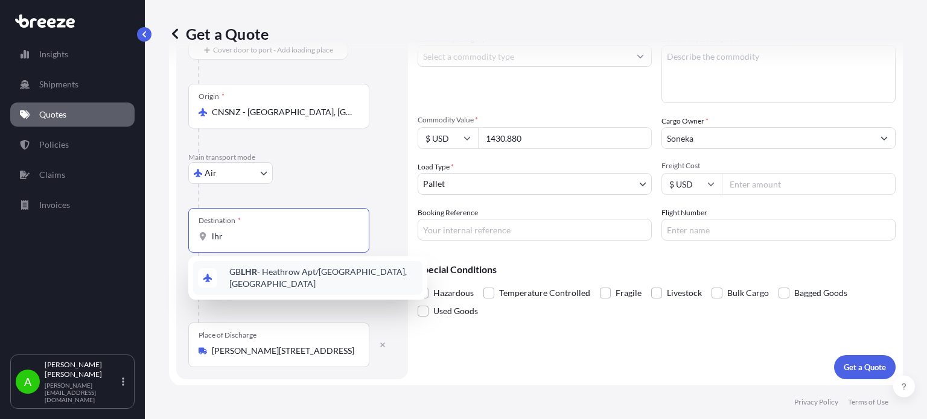
click at [293, 284] on div "GB LHR - Heathrow Apt/[GEOGRAPHIC_DATA], [GEOGRAPHIC_DATA]" at bounding box center [307, 278] width 229 height 34
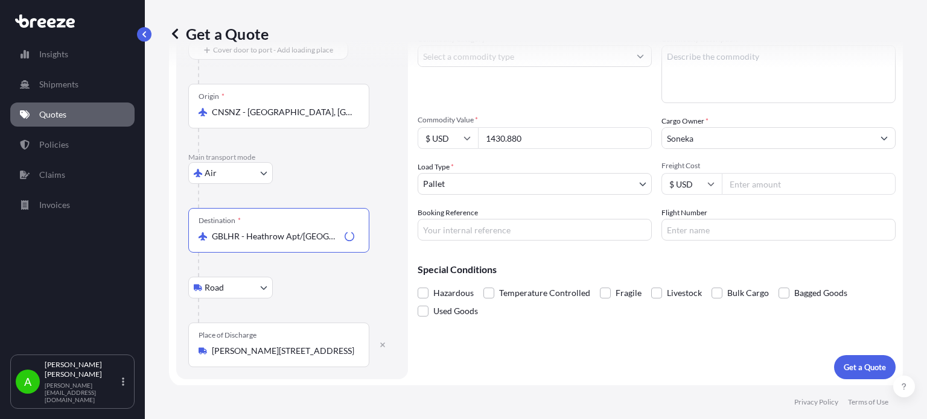
type input "GBLHR - Heathrow Apt/[GEOGRAPHIC_DATA], [GEOGRAPHIC_DATA]"
click at [342, 195] on div at bounding box center [297, 196] width 198 height 24
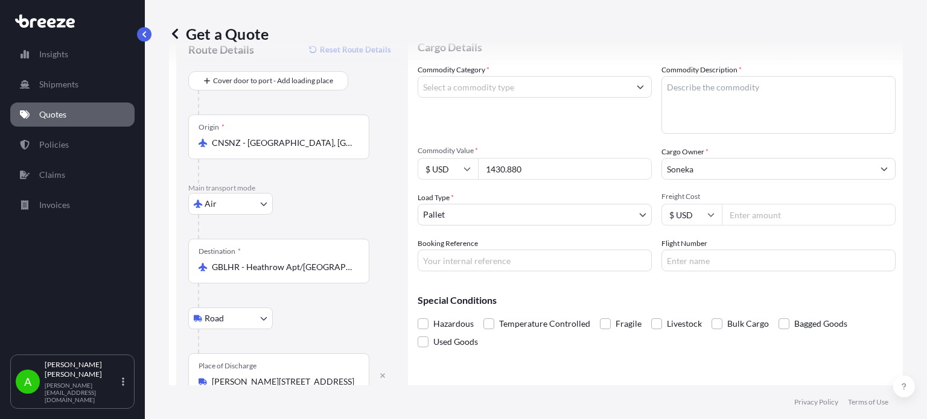
scroll to position [17, 0]
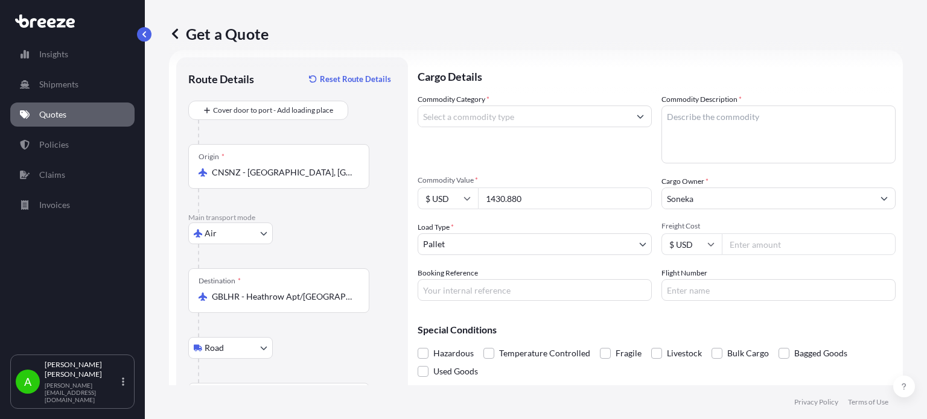
click at [509, 118] on input "Commodity Category *" at bounding box center [523, 117] width 211 height 22
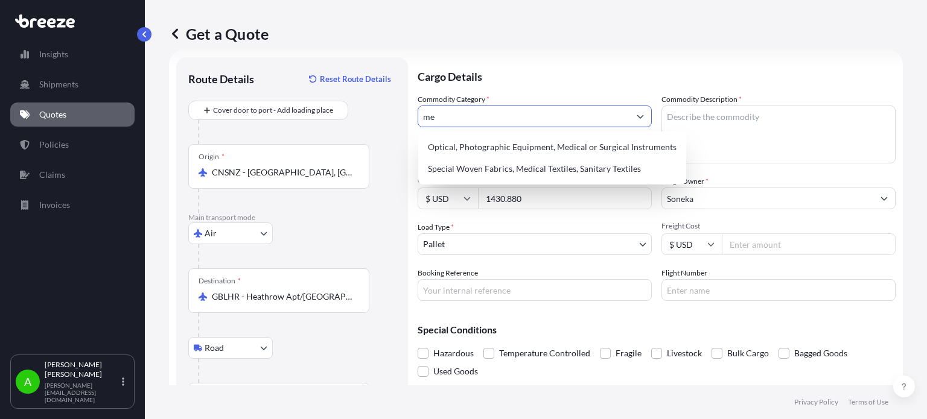
type input "m"
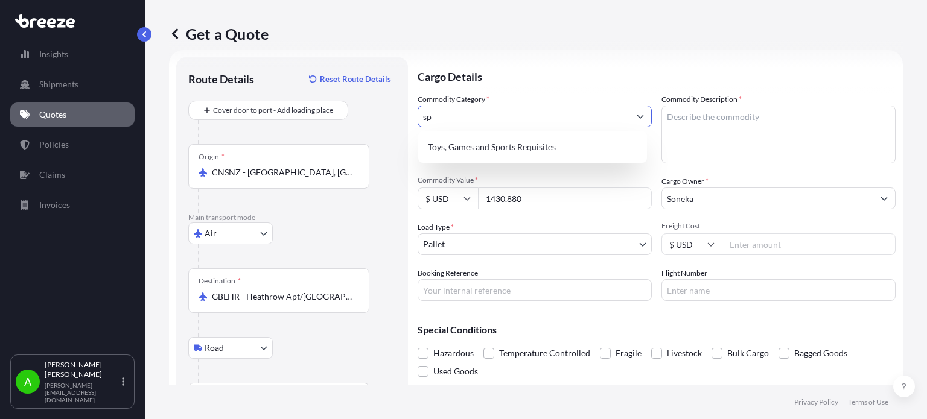
type input "s"
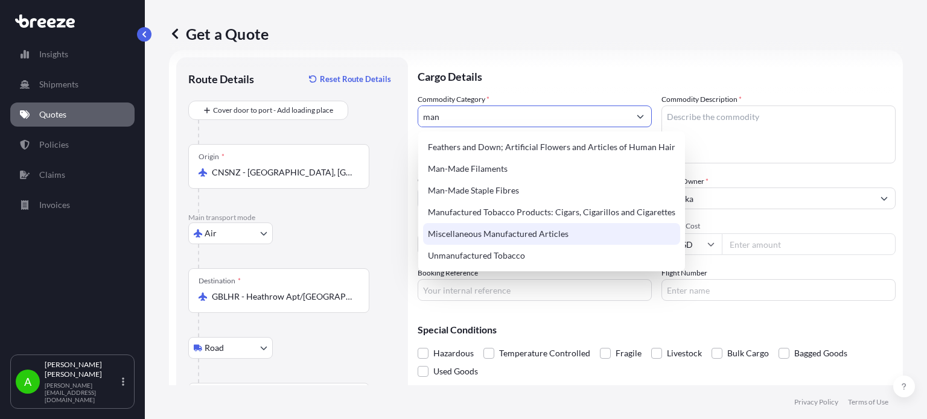
click at [506, 235] on div "Miscellaneous Manufactured Articles" at bounding box center [551, 234] width 257 height 22
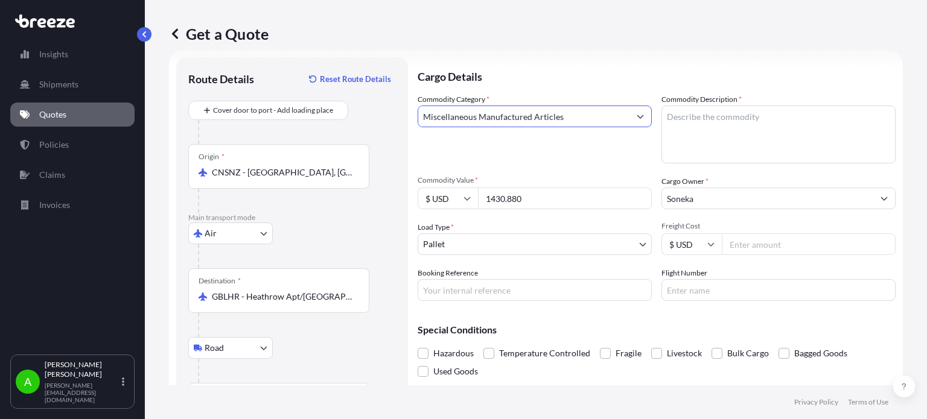
type input "Miscellaneous Manufactured Articles"
click at [702, 145] on textarea "Commodity Description *" at bounding box center [778, 135] width 234 height 58
type textarea "S"
type textarea "Medical sports equipment"
click at [618, 63] on div "Get a Quote" at bounding box center [536, 34] width 734 height 68
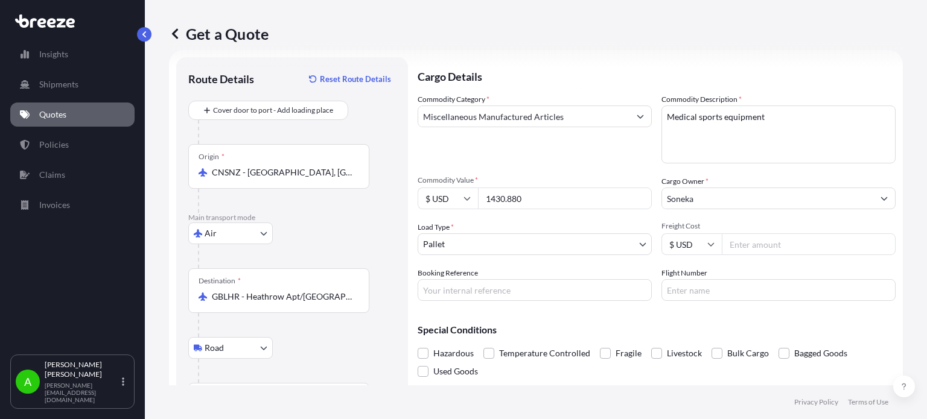
click at [709, 247] on div "$ USD" at bounding box center [691, 244] width 60 height 22
click at [697, 300] on div "£ GBP" at bounding box center [686, 302] width 51 height 23
type input "£ GBP"
click at [740, 245] on input "Freight Cost" at bounding box center [809, 244] width 174 height 22
type input "515"
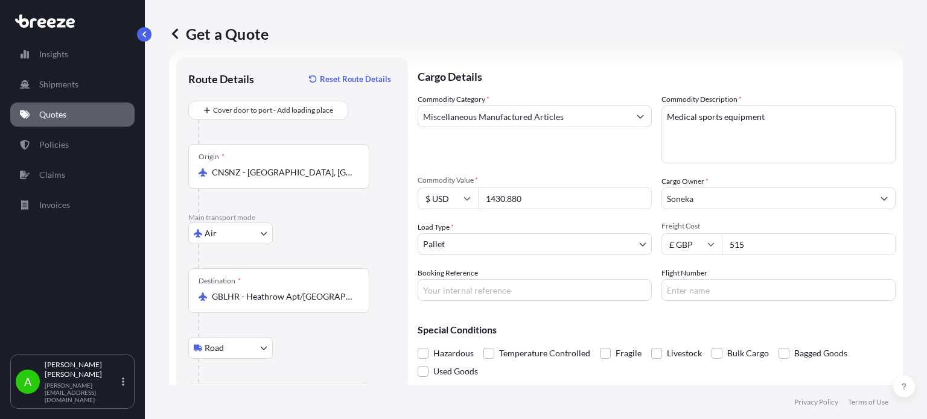
click at [601, 159] on div "Commodity Category * Miscellaneous Manufactured Articles" at bounding box center [534, 129] width 234 height 70
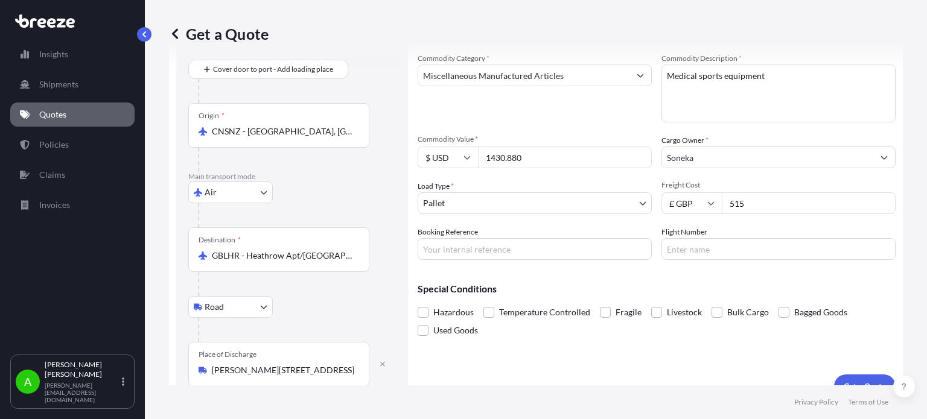
scroll to position [78, 0]
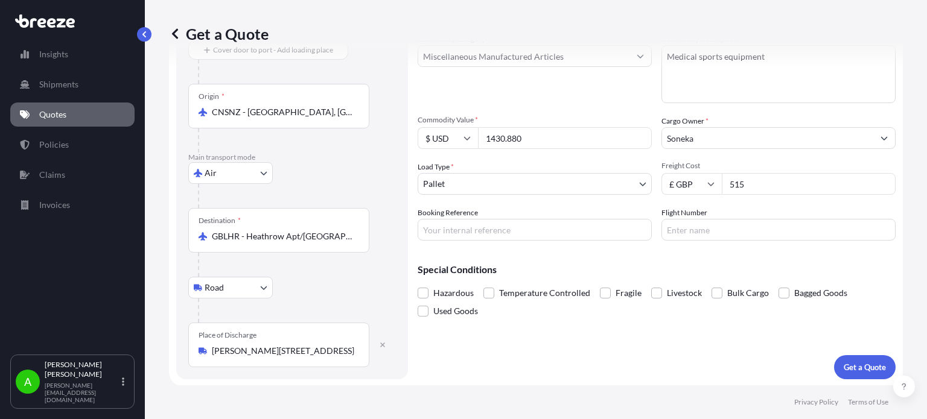
click at [308, 284] on div "Road Road Rail" at bounding box center [292, 288] width 208 height 22
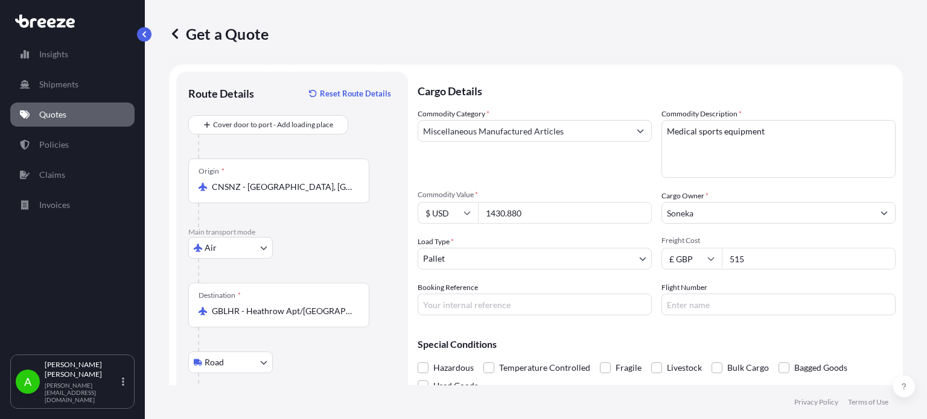
scroll to position [0, 0]
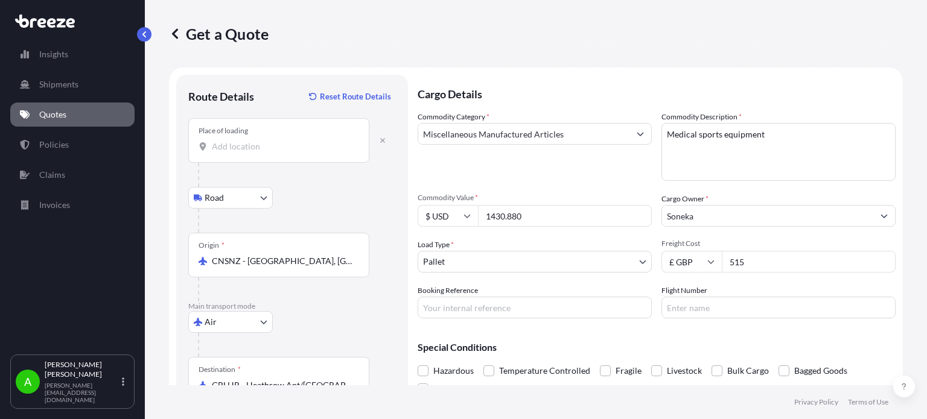
click at [269, 150] on input "Place of loading" at bounding box center [283, 147] width 142 height 12
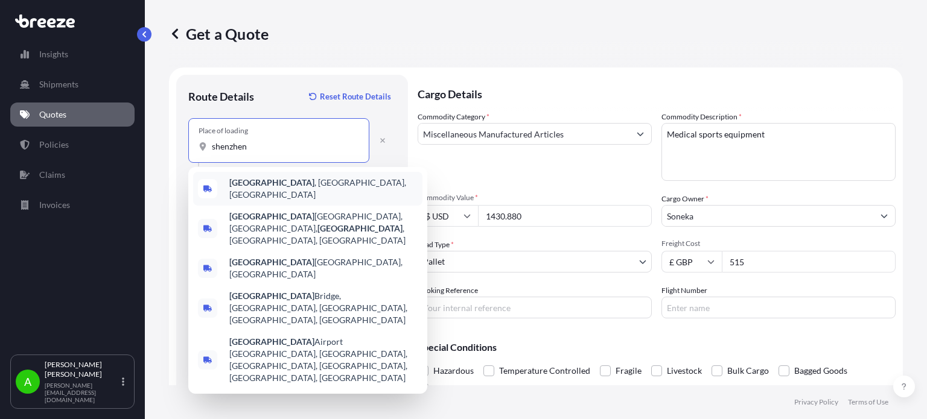
click at [274, 190] on span "[GEOGRAPHIC_DATA] , [GEOGRAPHIC_DATA], [GEOGRAPHIC_DATA]" at bounding box center [323, 189] width 188 height 24
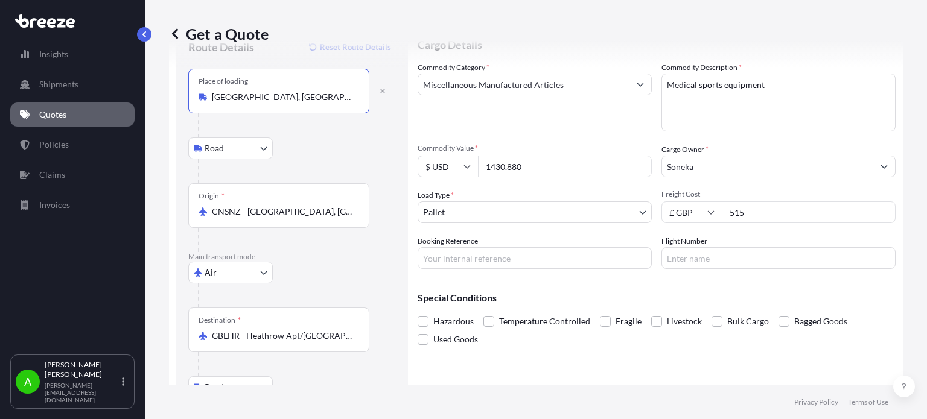
scroll to position [149, 0]
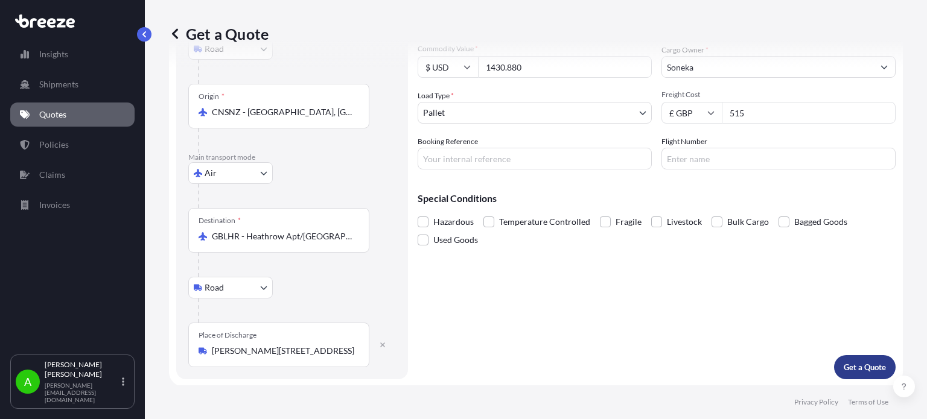
type input "[GEOGRAPHIC_DATA], [GEOGRAPHIC_DATA], [GEOGRAPHIC_DATA]"
click at [849, 366] on p "Get a Quote" at bounding box center [864, 367] width 42 height 12
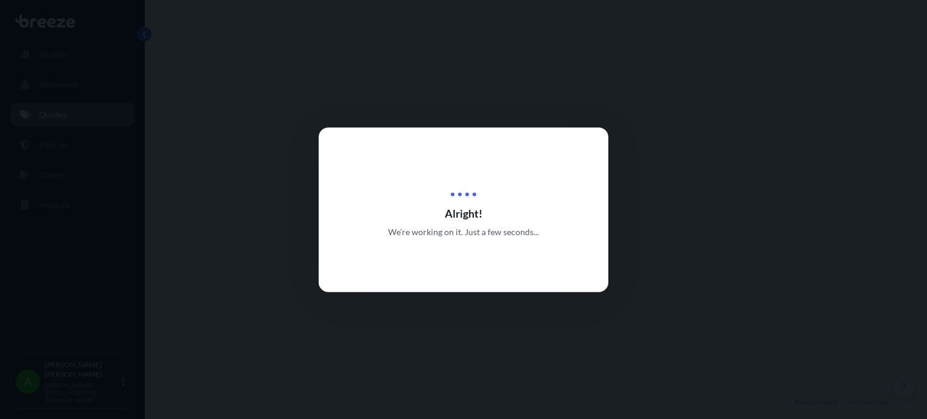
select select "Road"
select select "Air"
select select "Road"
select select "1"
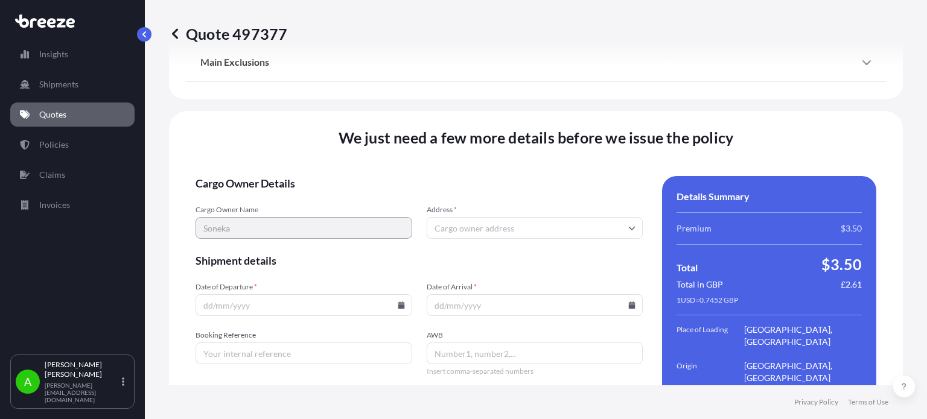
scroll to position [1718, 0]
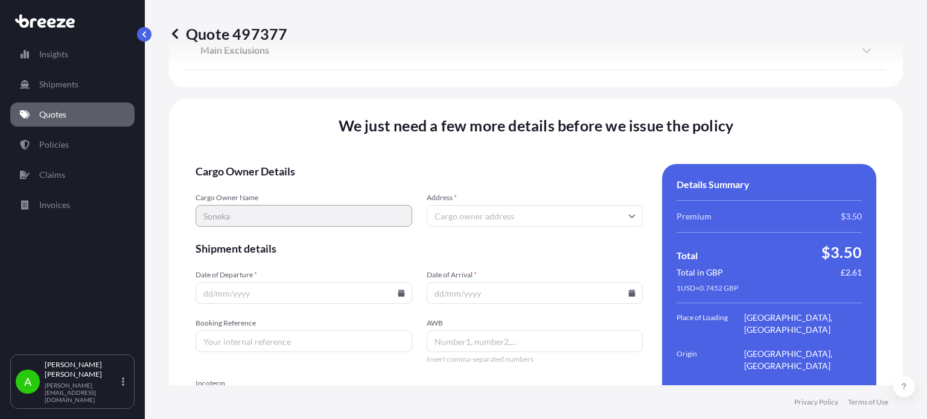
click at [461, 205] on input "Address *" at bounding box center [535, 216] width 217 height 22
paste input "WF5 0LB"
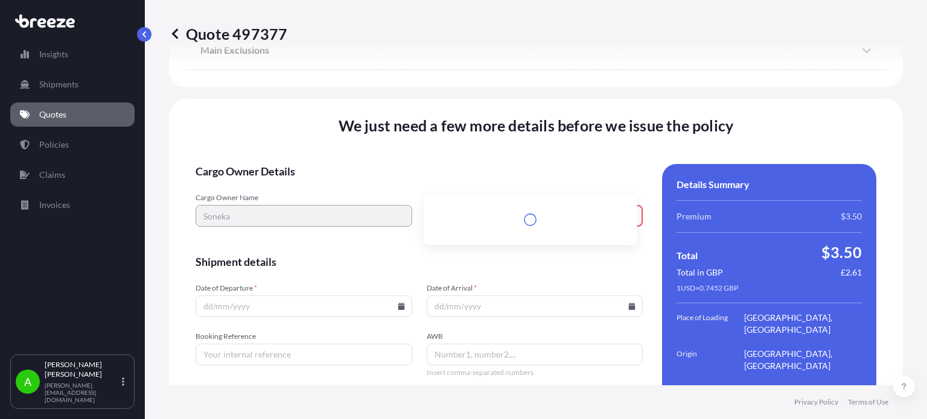
scroll to position [1718, 0]
click at [440, 163] on form "Cargo Owner Details Cargo Owner Name [PERSON_NAME] Address * WF5 0LB Type to se…" at bounding box center [418, 334] width 447 height 343
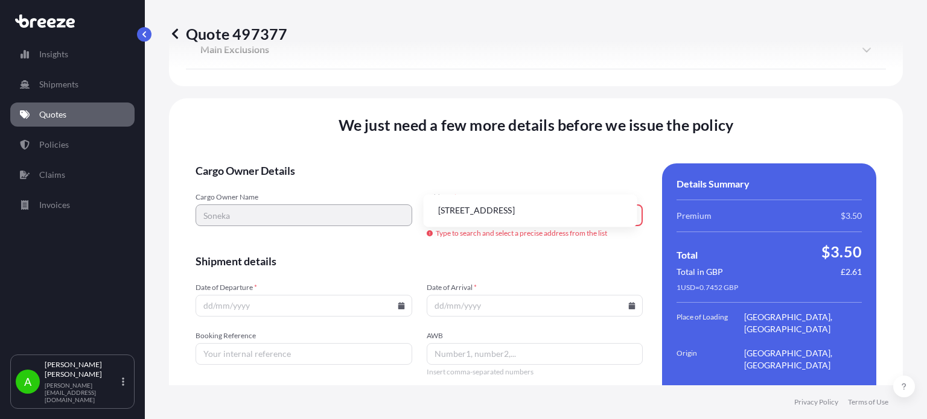
click at [483, 205] on input "WF5 0LB" at bounding box center [535, 216] width 217 height 22
click at [518, 213] on li "[STREET_ADDRESS]" at bounding box center [530, 210] width 204 height 23
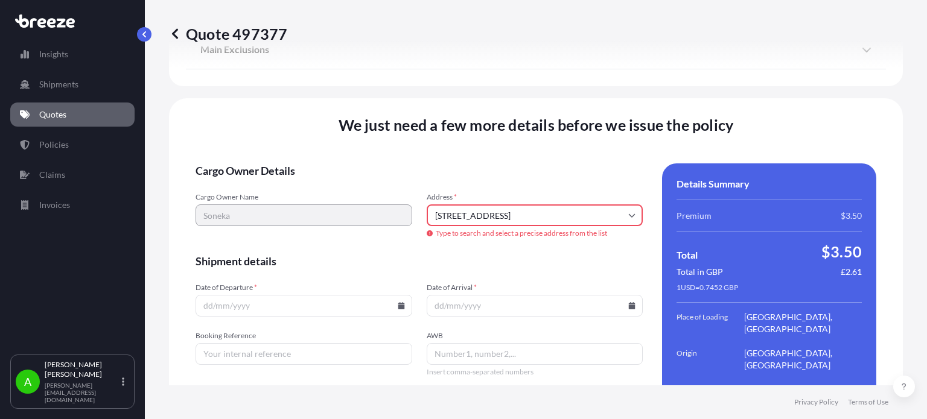
type input "[STREET_ADDRESS]"
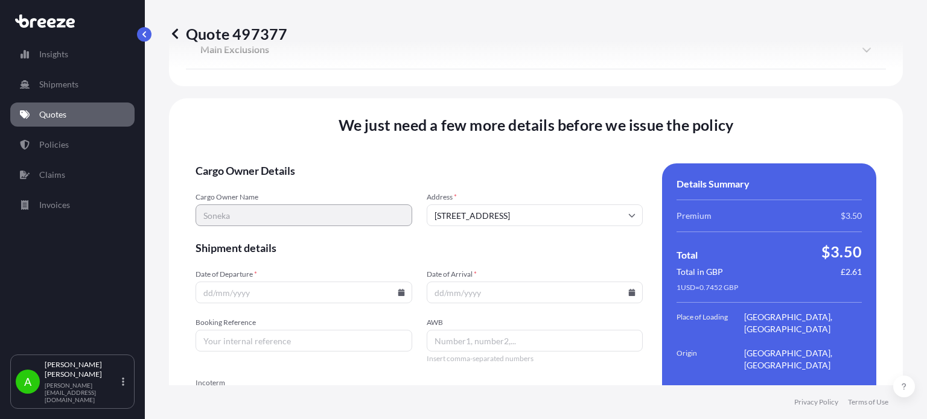
scroll to position [1718, 0]
click at [391, 164] on form "Cargo Owner Details Cargo Owner Name Soneka Address * [GEOGRAPHIC_DATA] Shipmen…" at bounding box center [418, 335] width 447 height 343
click at [399, 290] on icon at bounding box center [401, 293] width 7 height 7
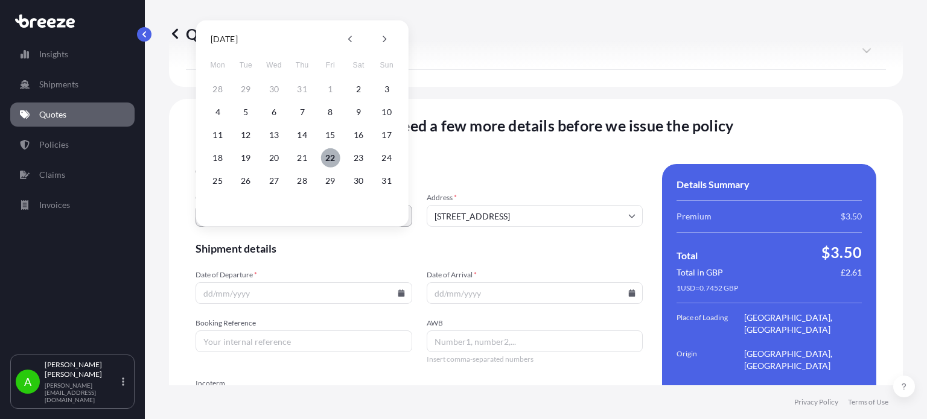
click at [329, 156] on button "22" at bounding box center [329, 157] width 19 height 19
type input "[DATE]"
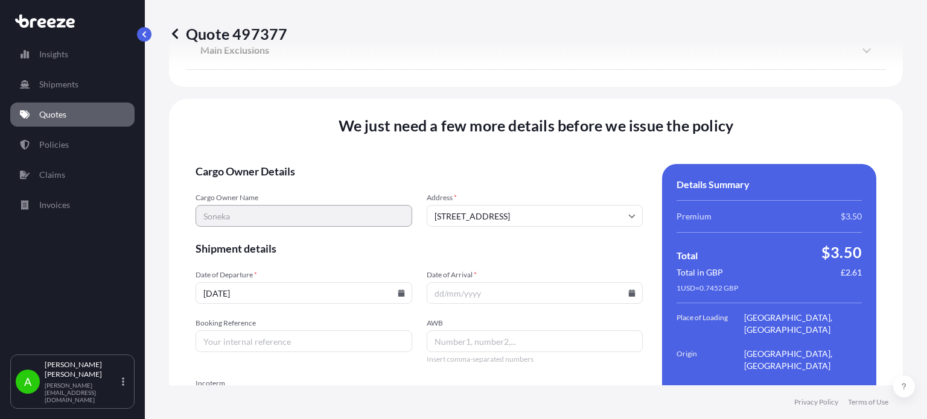
click at [549, 282] on input "Date of Arrival *" at bounding box center [535, 293] width 217 height 22
click at [629, 290] on icon at bounding box center [632, 293] width 7 height 7
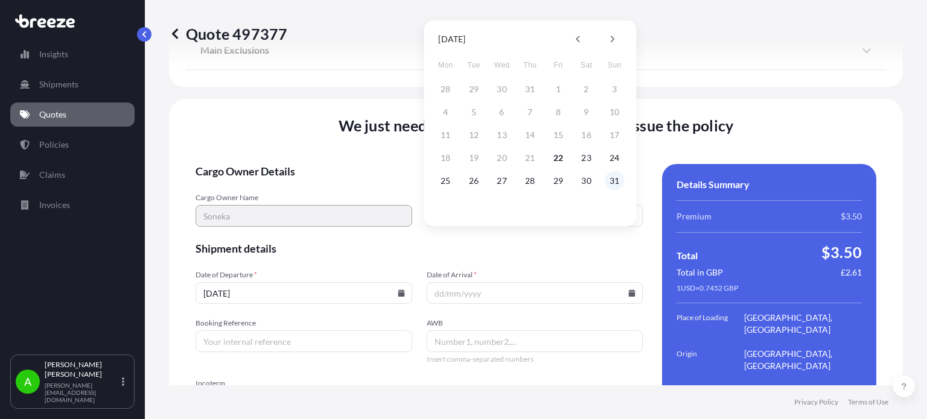
click at [617, 182] on button "31" at bounding box center [613, 180] width 19 height 19
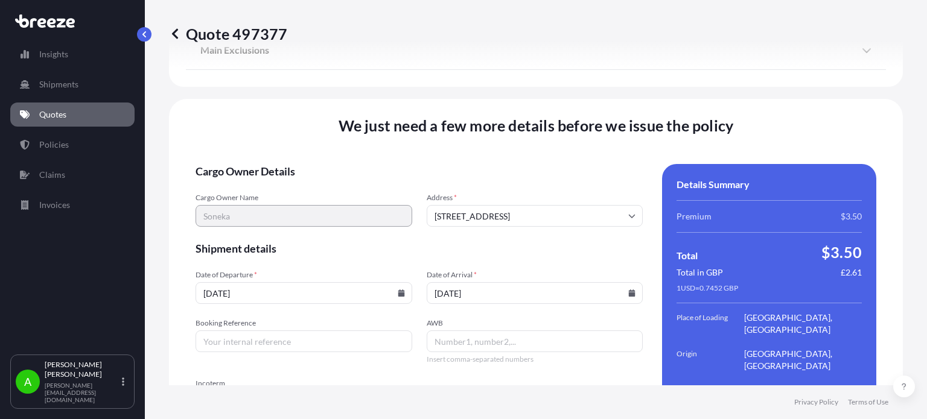
click at [629, 290] on icon at bounding box center [632, 293] width 7 height 7
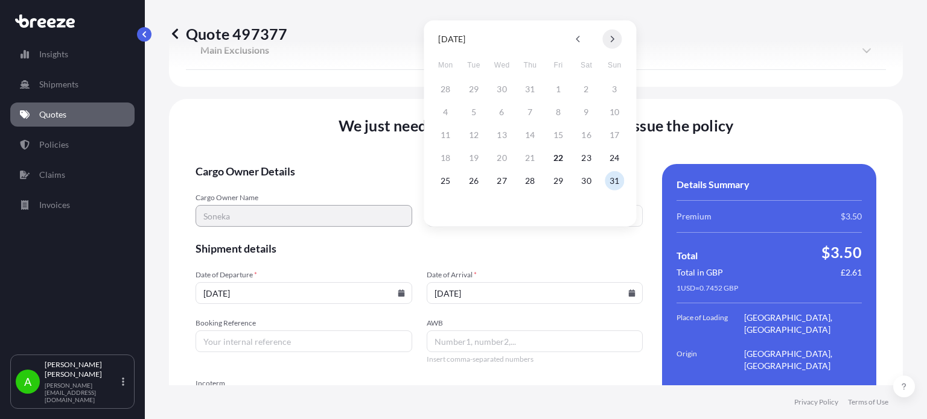
click at [615, 43] on button at bounding box center [611, 39] width 19 height 19
click at [601, 282] on input "[DATE]" at bounding box center [535, 293] width 217 height 22
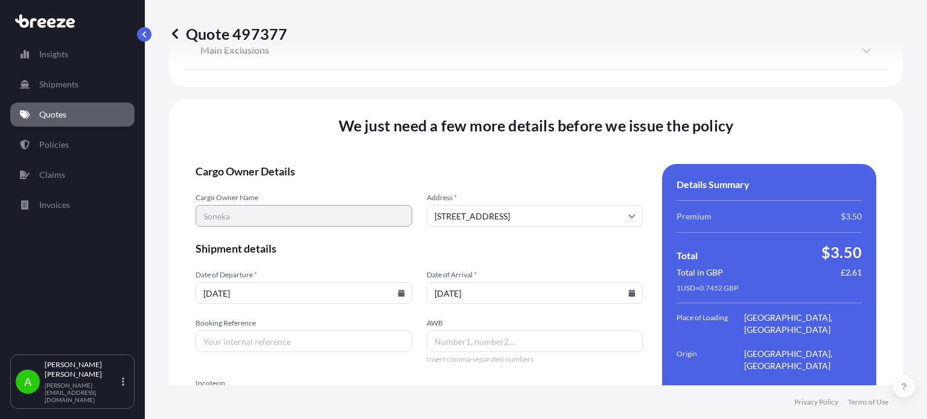
click at [627, 282] on input "[DATE]" at bounding box center [535, 293] width 217 height 22
drag, startPoint x: 617, startPoint y: 246, endPoint x: 606, endPoint y: 246, distance: 10.3
click at [615, 282] on input "[DATE]" at bounding box center [535, 293] width 217 height 22
click at [566, 282] on input "[DATE]" at bounding box center [535, 293] width 217 height 22
click at [625, 282] on div "[DATE]" at bounding box center [535, 293] width 217 height 22
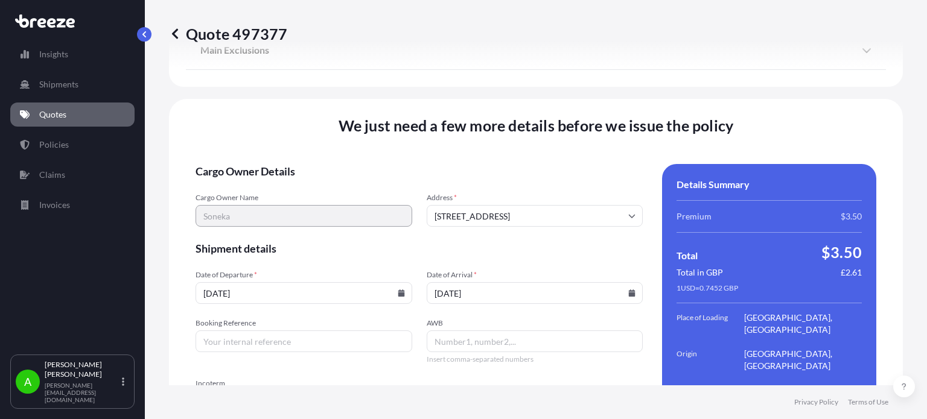
click at [629, 290] on icon at bounding box center [632, 293] width 7 height 7
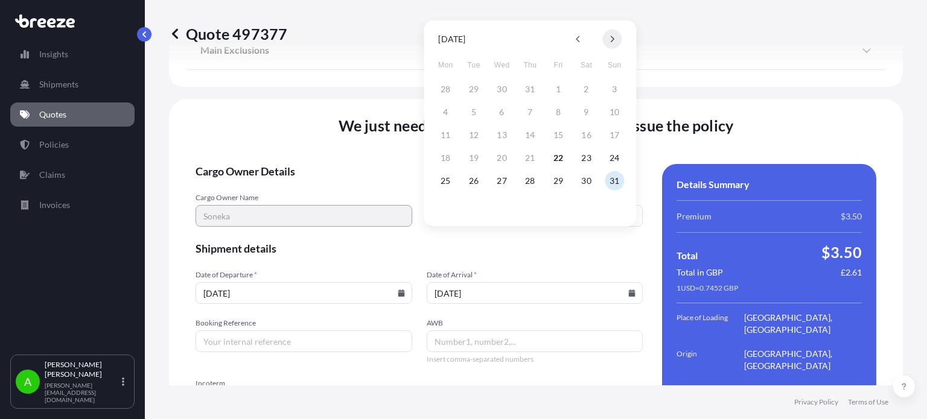
click at [611, 43] on button at bounding box center [611, 39] width 19 height 19
click at [441, 115] on button "8" at bounding box center [445, 112] width 19 height 19
type input "[DATE]"
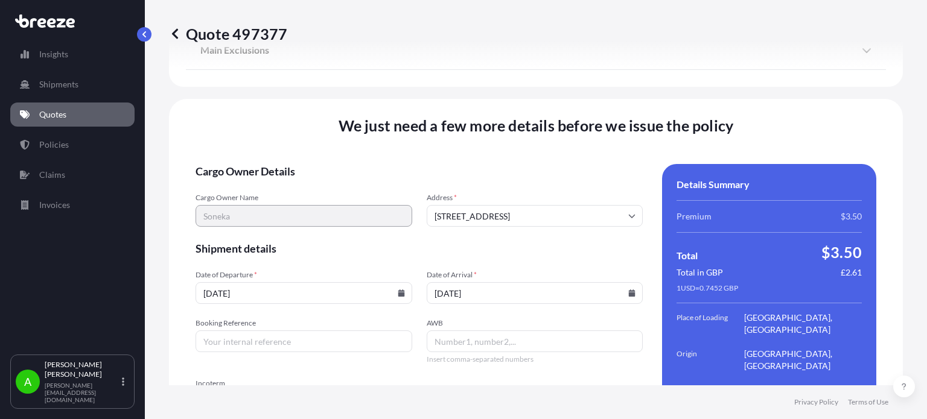
click at [387, 212] on form "Cargo Owner Details Cargo Owner Name Soneka Address * [GEOGRAPHIC_DATA] Shipmen…" at bounding box center [418, 335] width 447 height 343
